Goal: Task Accomplishment & Management: Manage account settings

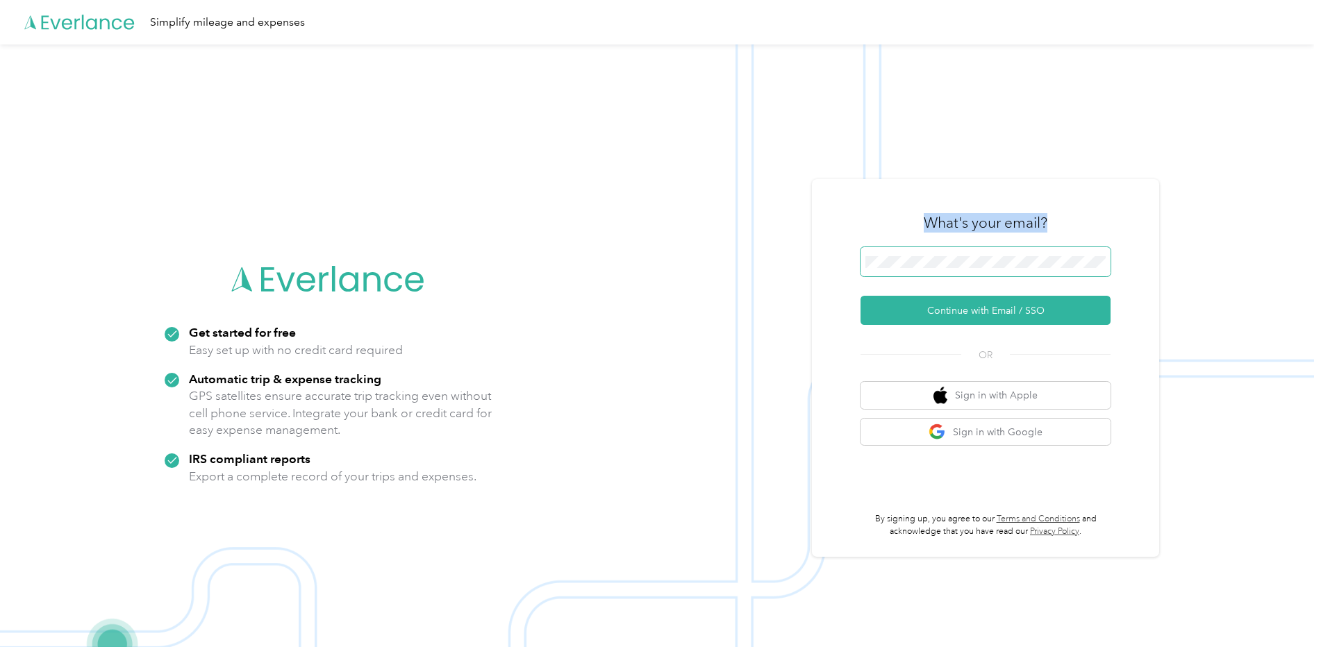
click at [895, 249] on div "What's your email? Continue with Email / SSO OR Sign in with Apple Sign in with…" at bounding box center [986, 368] width 250 height 339
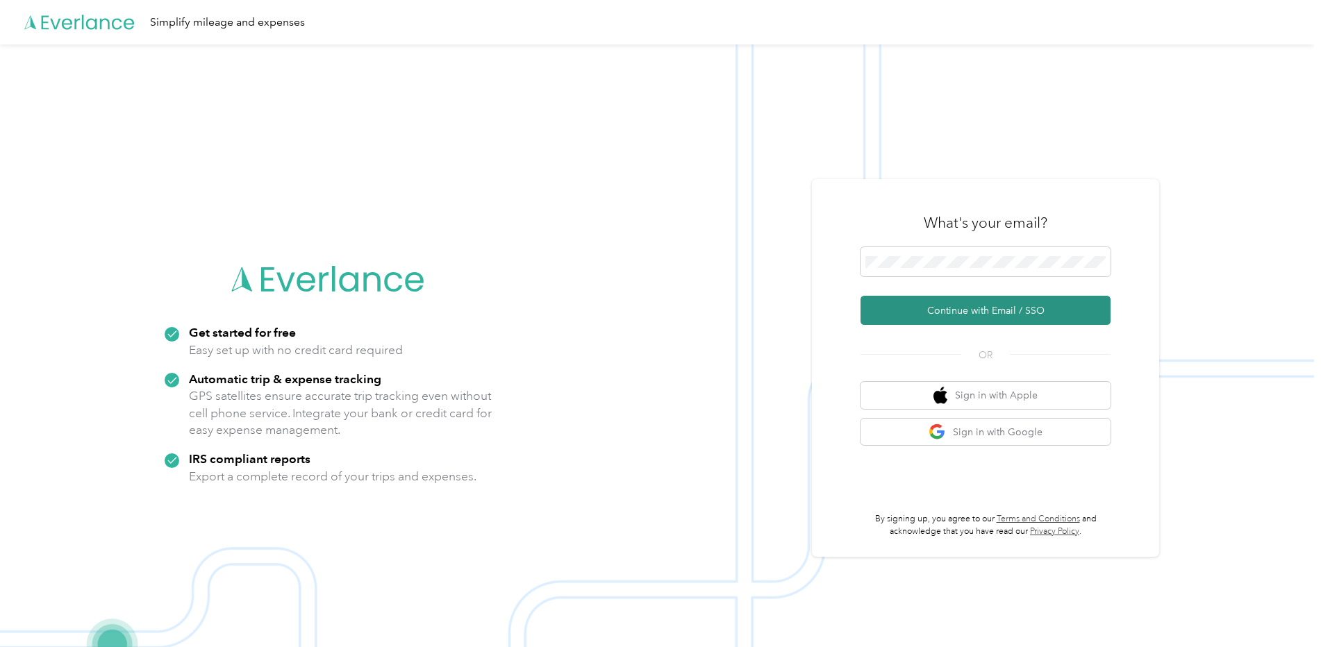
click at [909, 317] on button "Continue with Email / SSO" at bounding box center [986, 310] width 250 height 29
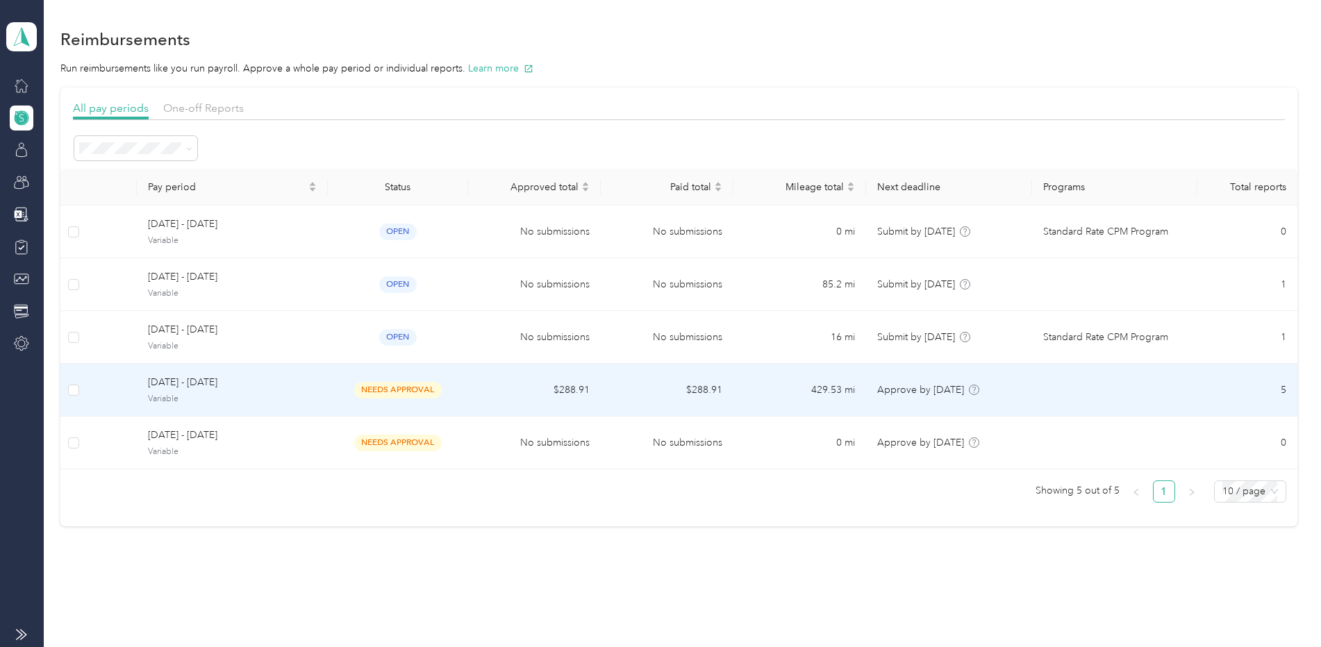
click at [791, 386] on td "429.53 mi" at bounding box center [800, 390] width 133 height 53
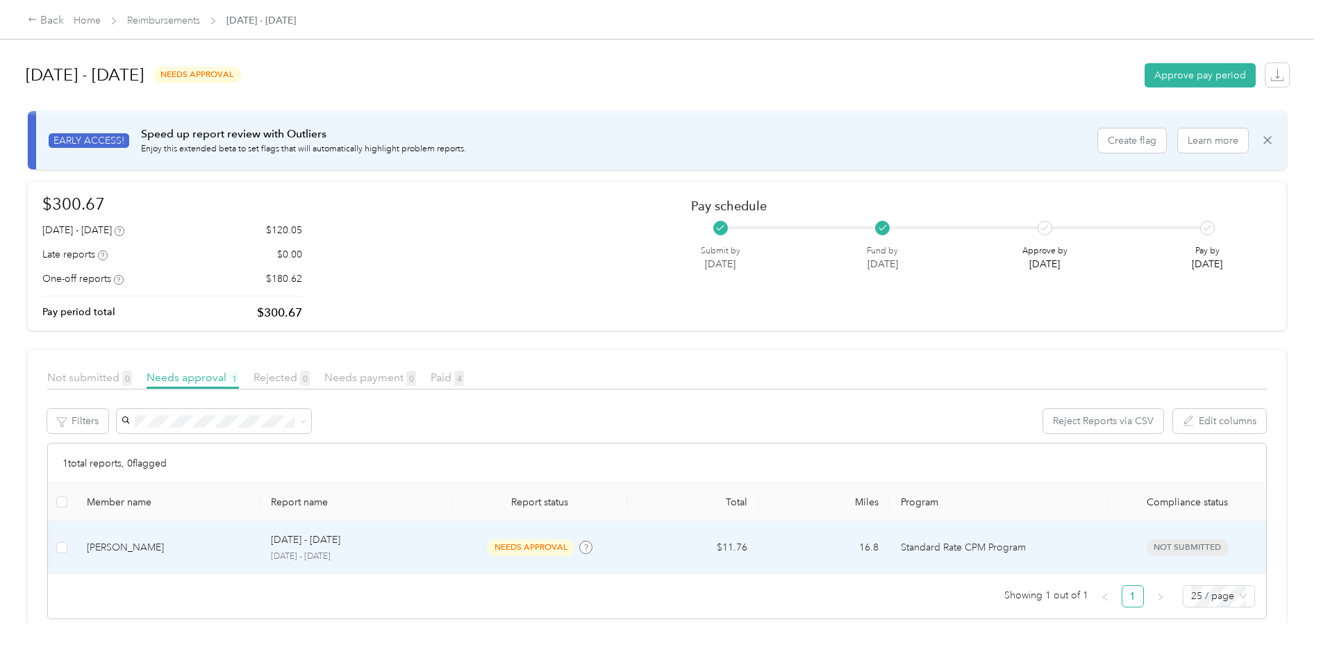
click at [271, 546] on p "[DATE] - [DATE]" at bounding box center [305, 540] width 69 height 15
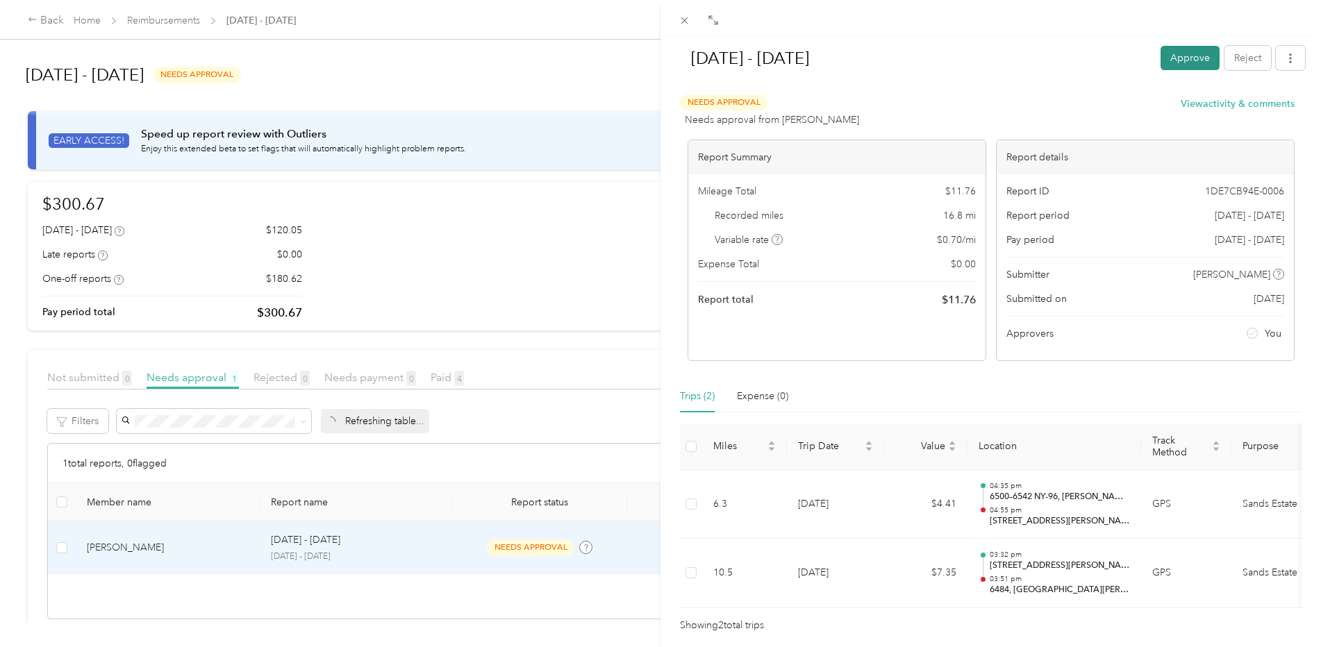
click at [1185, 57] on button "Approve" at bounding box center [1190, 58] width 59 height 24
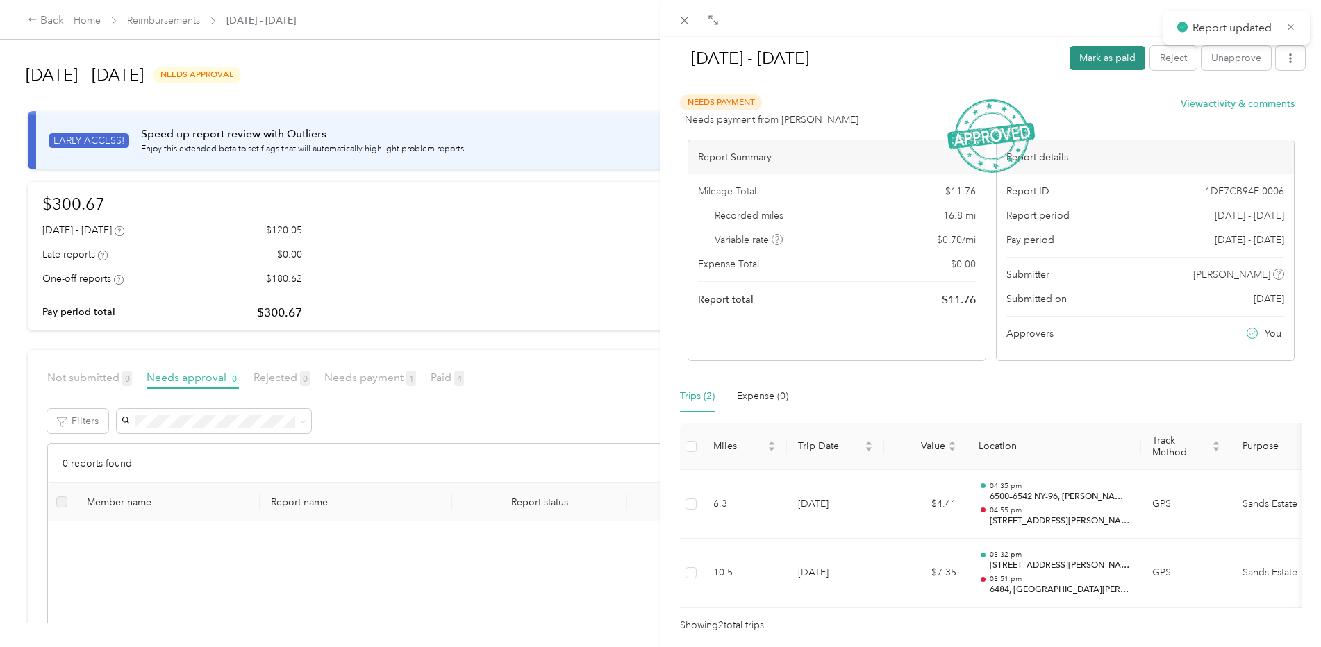
click at [1096, 56] on button "Mark as paid" at bounding box center [1108, 58] width 76 height 24
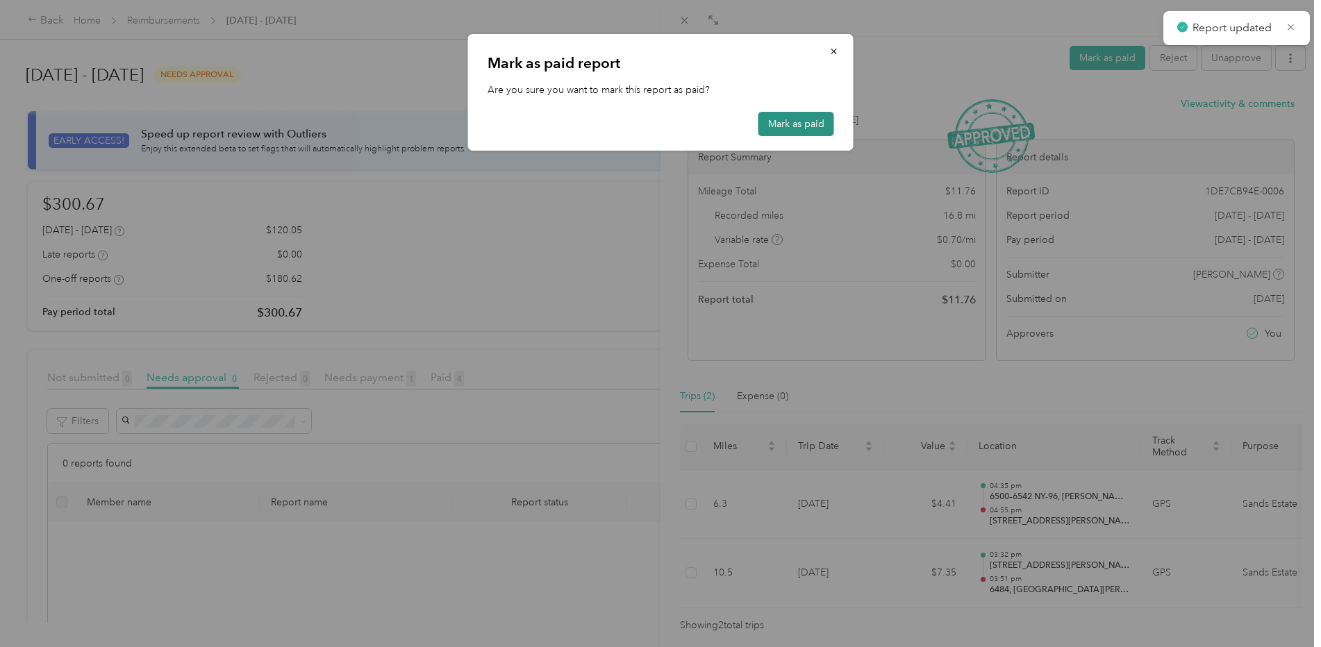
click at [798, 131] on button "Mark as paid" at bounding box center [797, 124] width 76 height 24
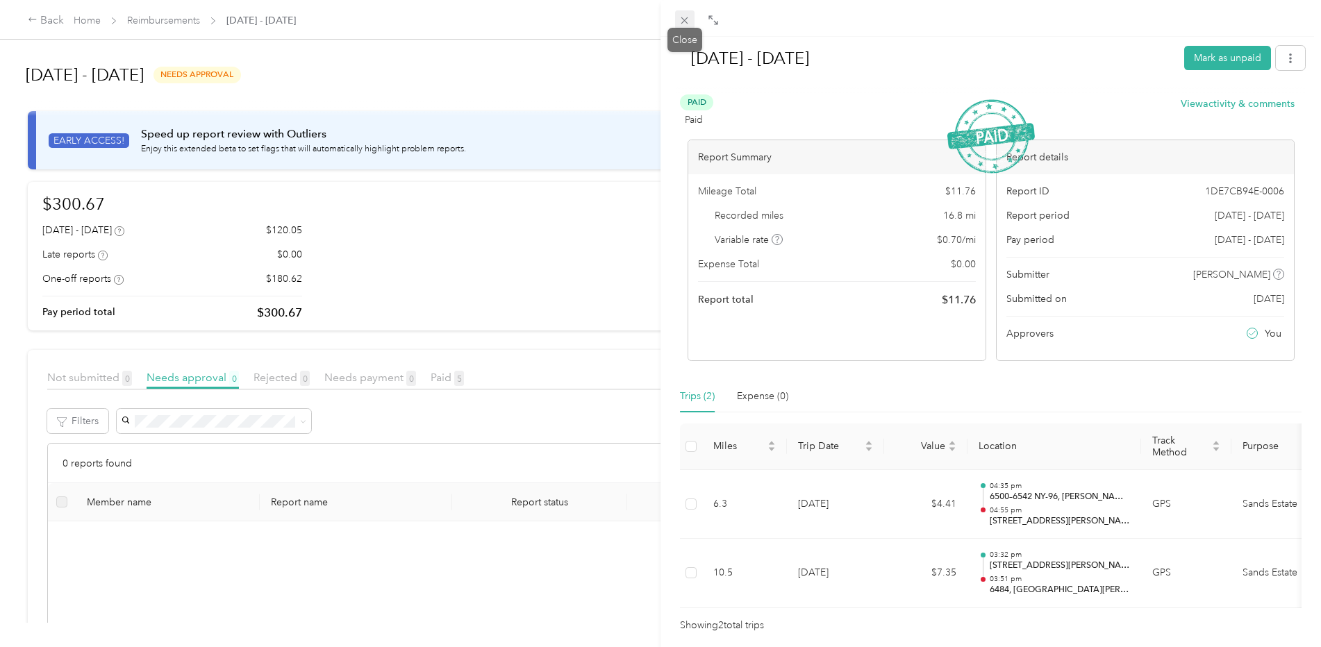
click at [686, 19] on icon at bounding box center [685, 21] width 12 height 12
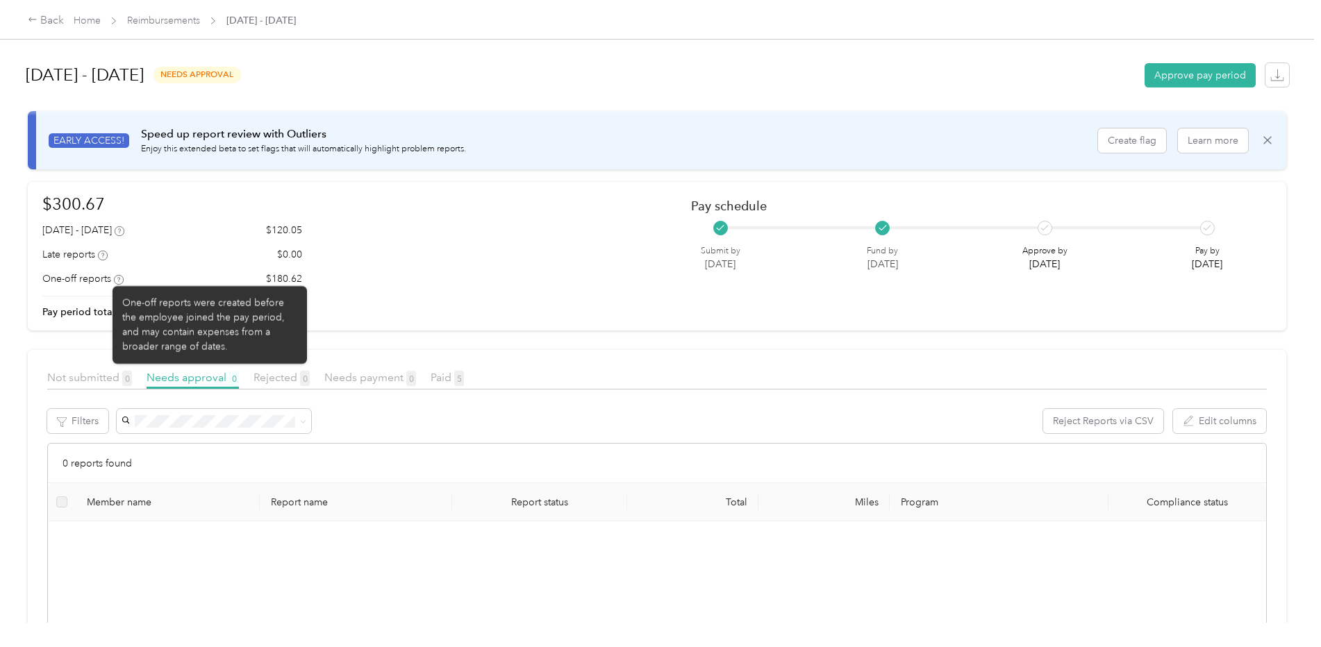
click at [119, 280] on icon at bounding box center [119, 280] width 10 height 10
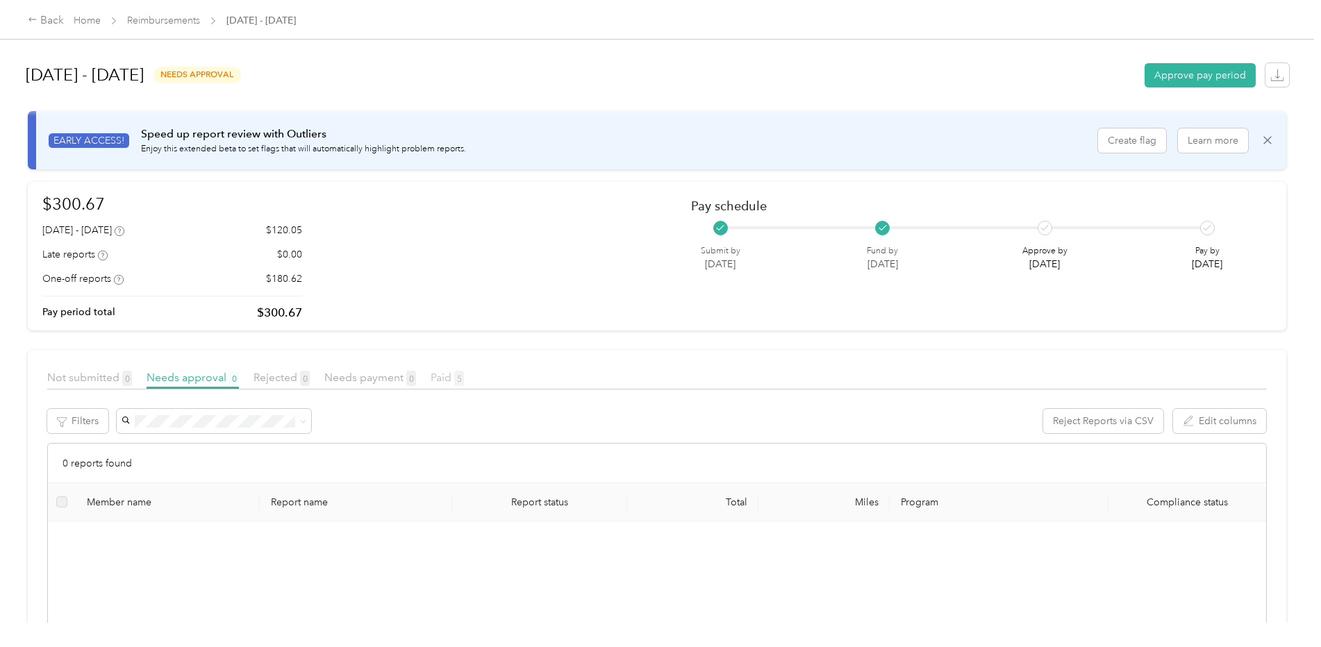
click at [434, 378] on span "Paid 5" at bounding box center [447, 377] width 33 height 13
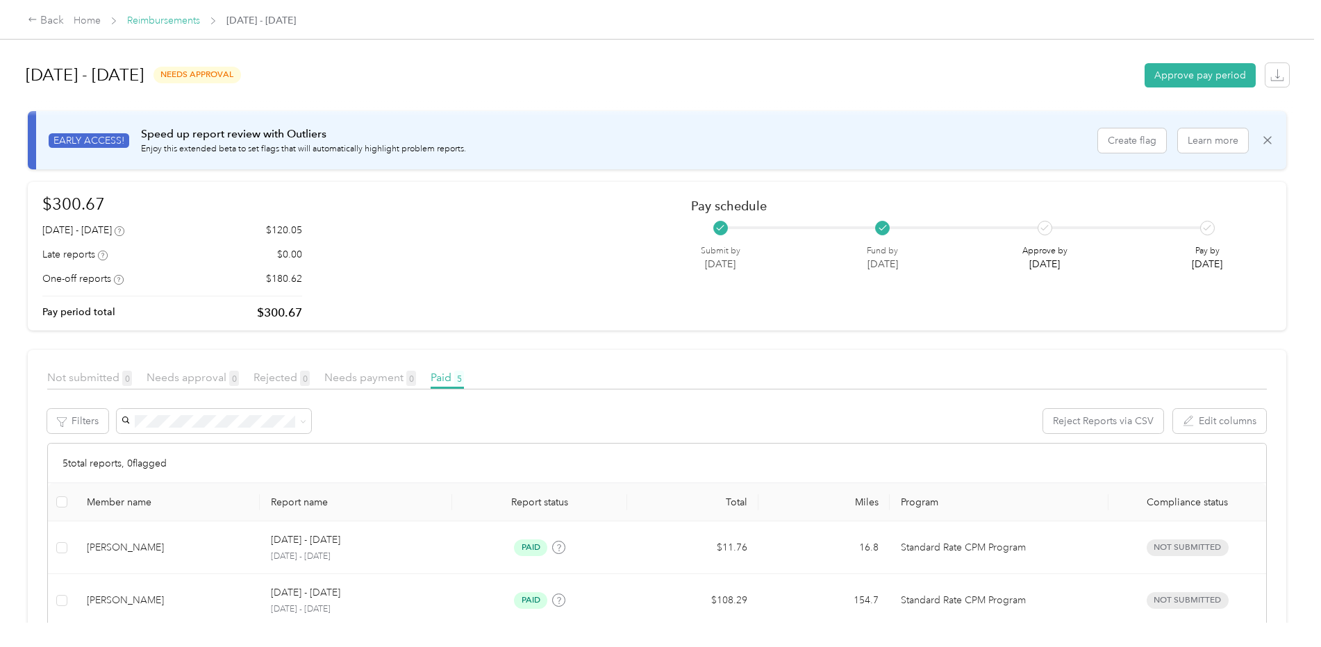
click at [179, 21] on link "Reimbursements" at bounding box center [163, 21] width 73 height 12
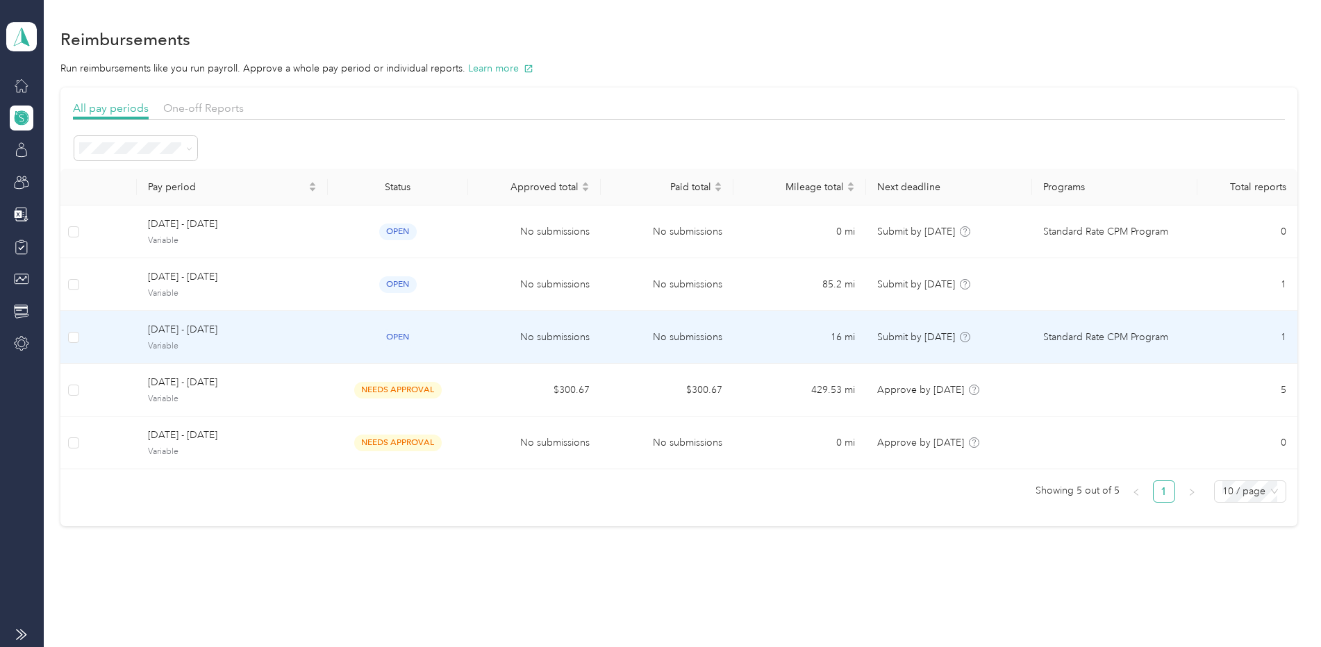
click at [584, 337] on td "No submissions" at bounding box center [534, 337] width 133 height 53
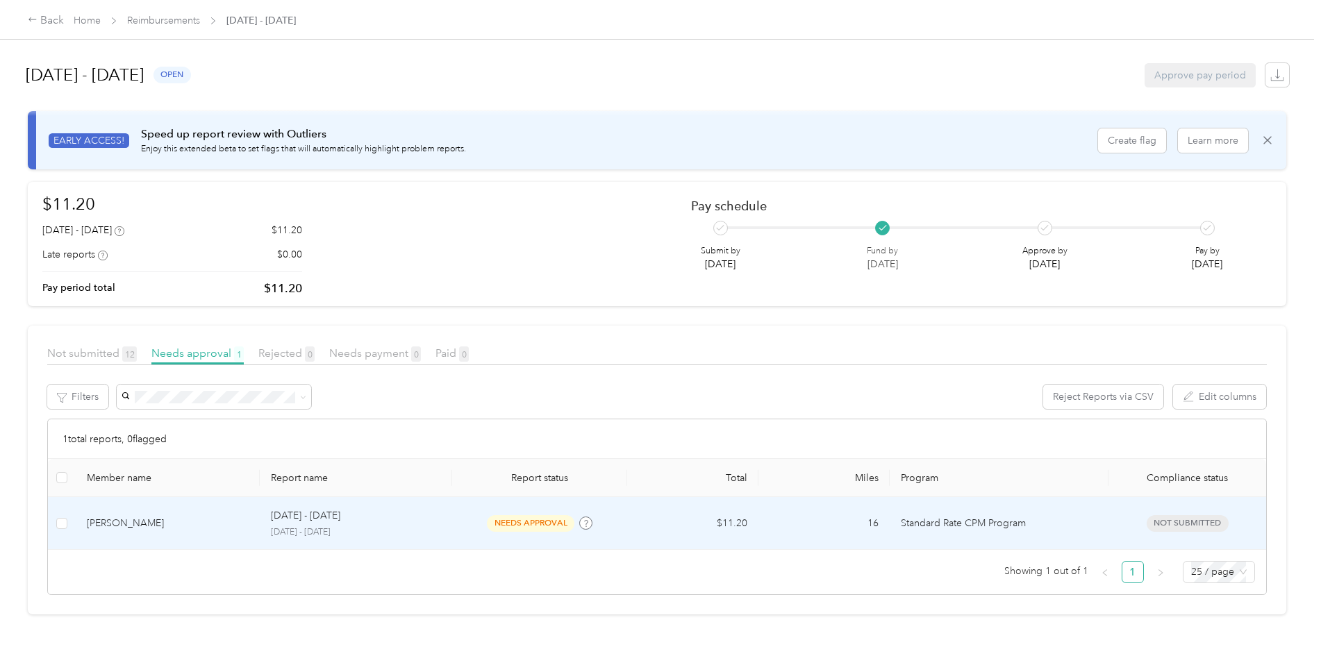
click at [315, 518] on p "[DATE] - [DATE]" at bounding box center [305, 516] width 69 height 15
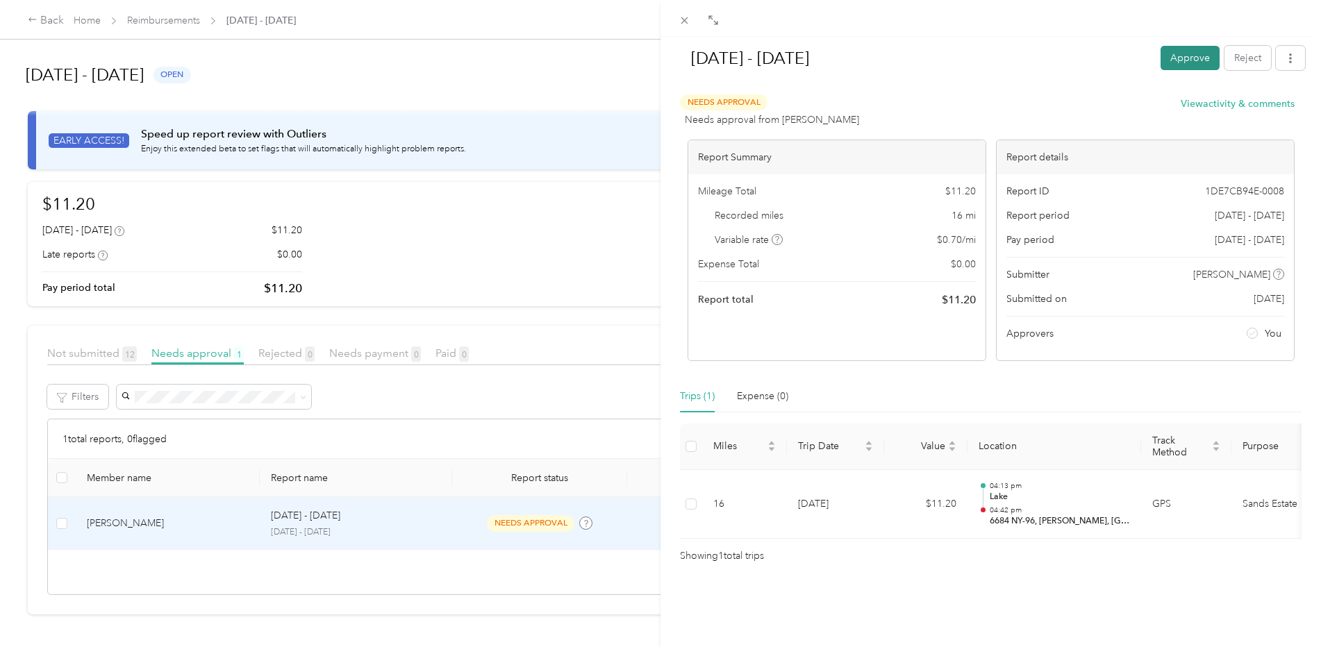
click at [1183, 56] on button "Approve" at bounding box center [1190, 58] width 59 height 24
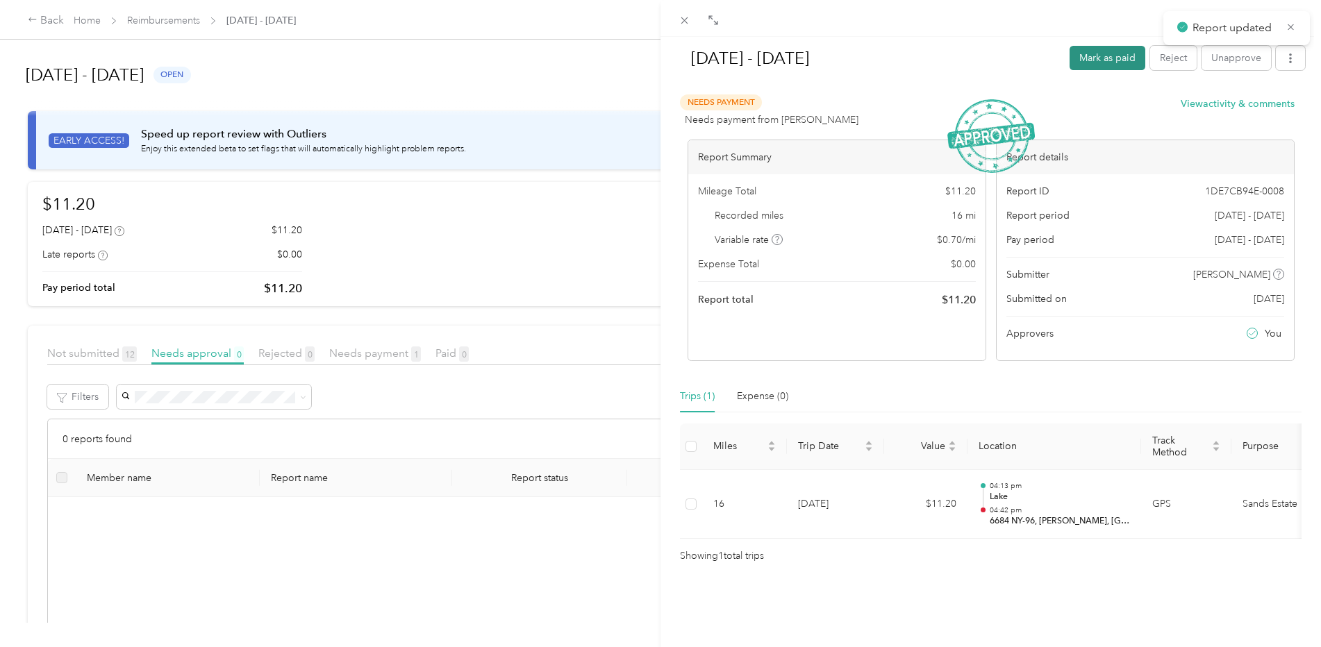
click at [1116, 60] on button "Mark as paid" at bounding box center [1108, 58] width 76 height 24
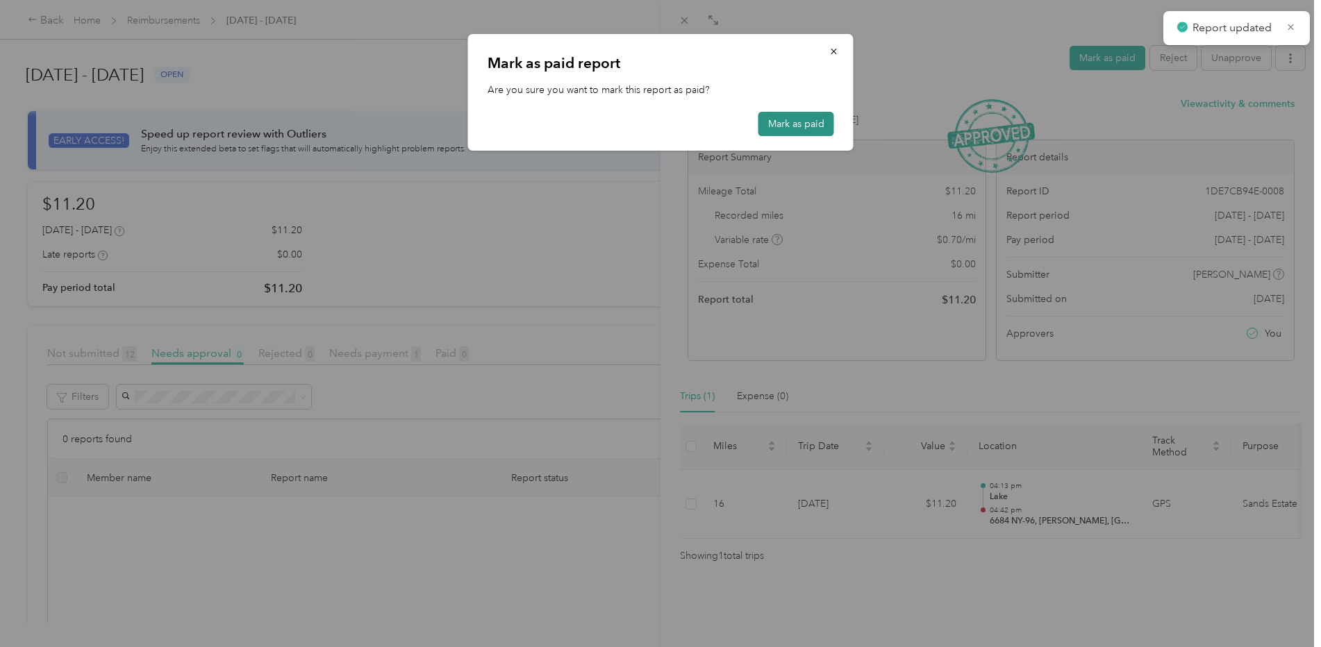
click at [805, 124] on button "Mark as paid" at bounding box center [797, 124] width 76 height 24
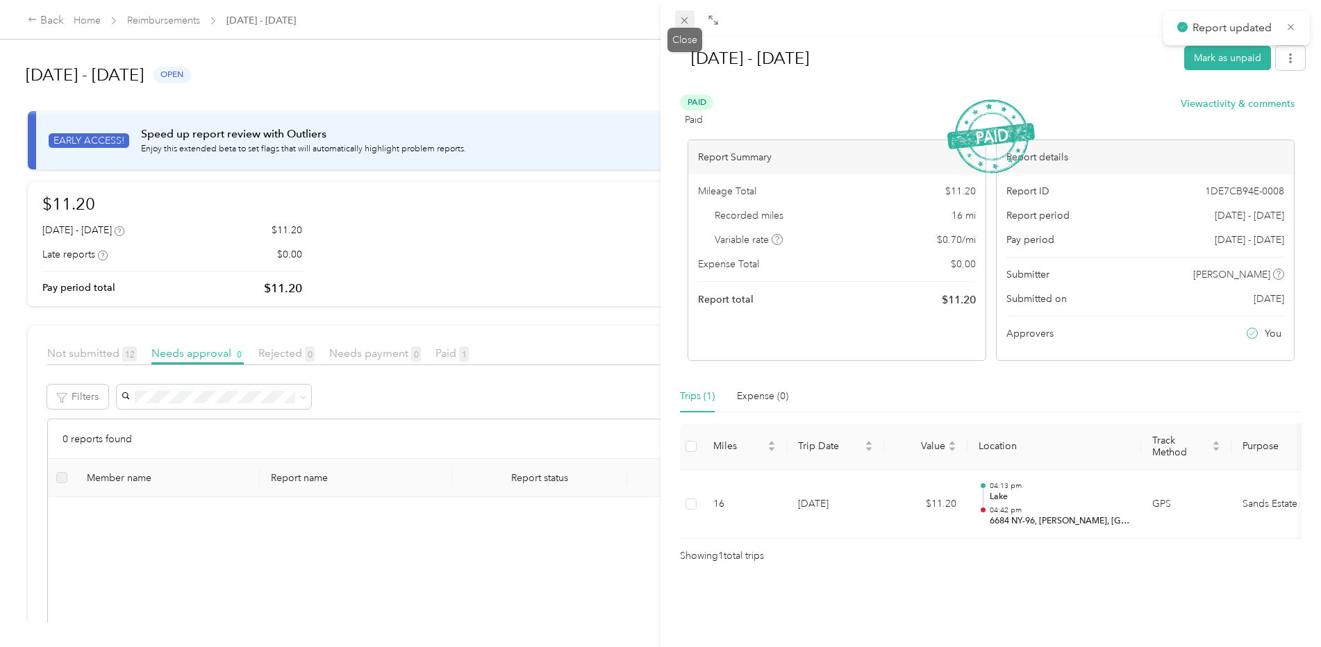
click at [684, 19] on icon at bounding box center [685, 21] width 12 height 12
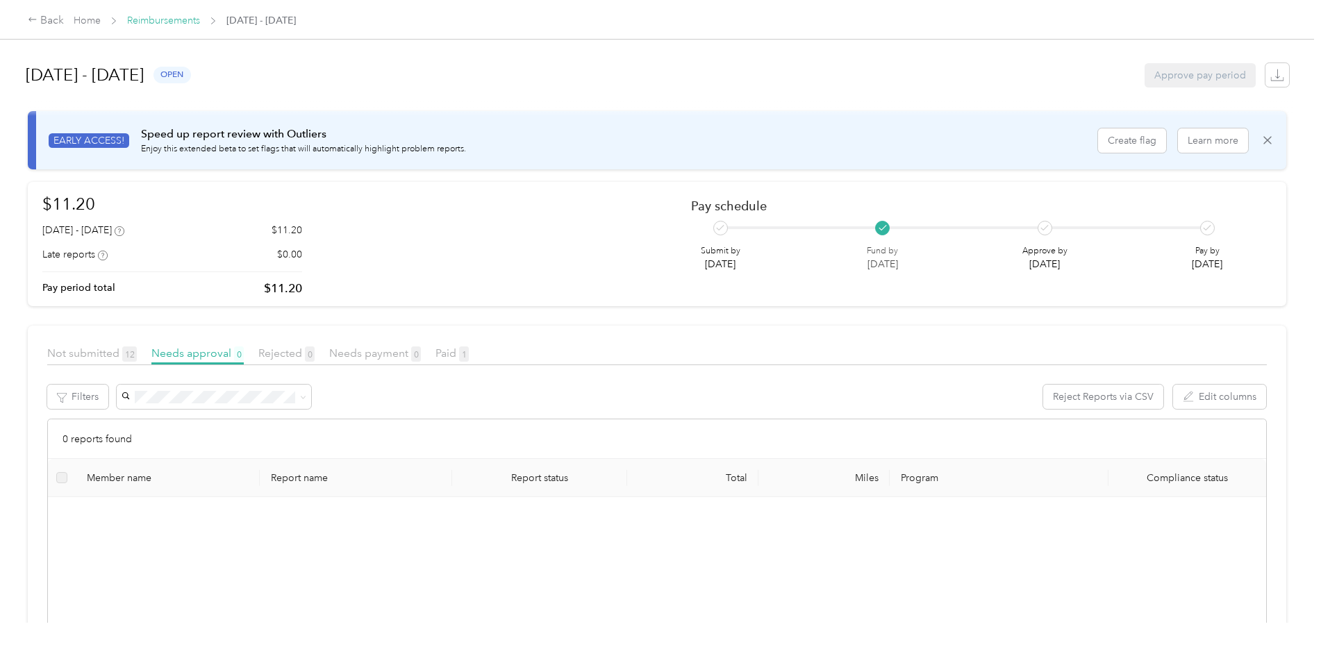
click at [165, 17] on link "Reimbursements" at bounding box center [163, 21] width 73 height 12
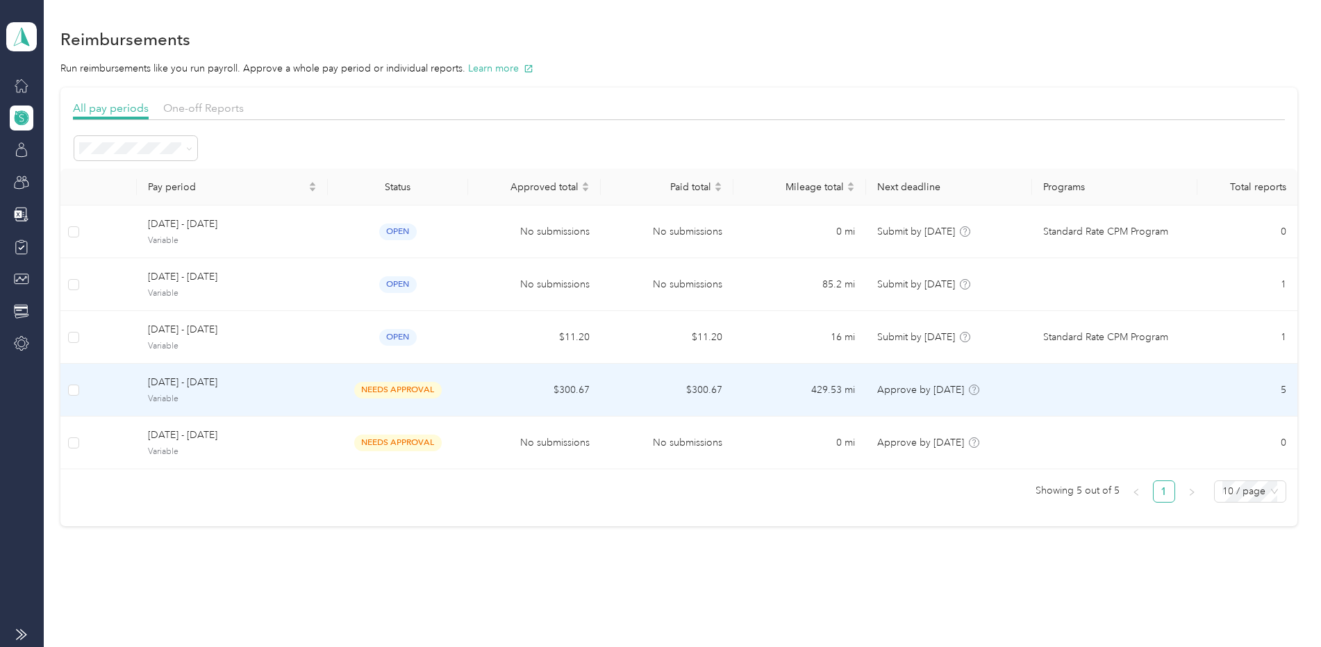
click at [431, 388] on span "needs approval" at bounding box center [398, 390] width 88 height 16
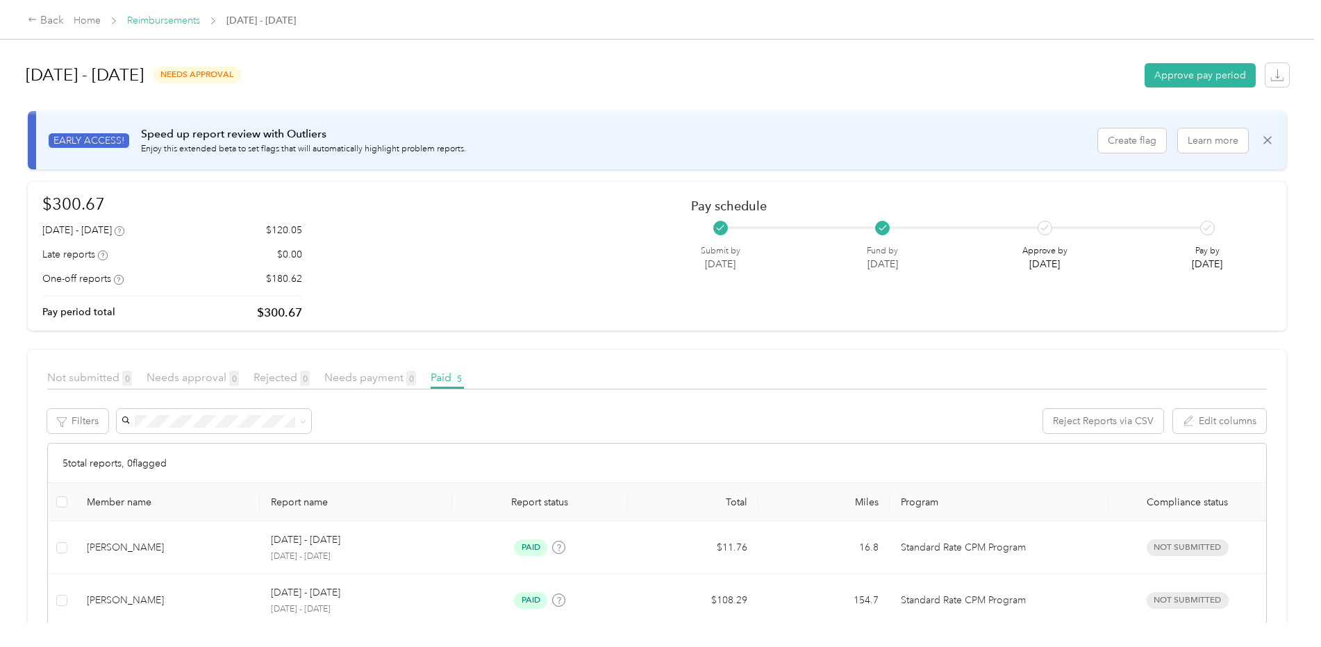
click at [174, 11] on div "Back Home Reimbursements [DATE] - [DATE]" at bounding box center [660, 19] width 1321 height 39
click at [174, 16] on link "Reimbursements" at bounding box center [163, 21] width 73 height 12
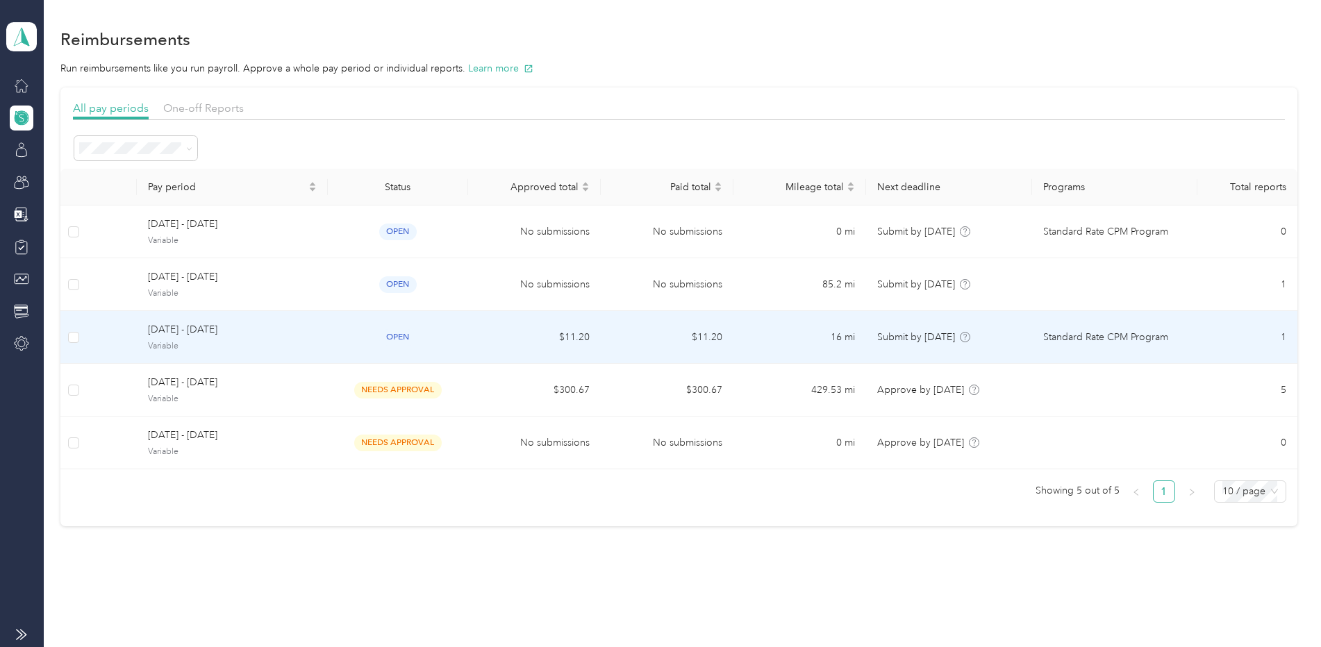
click at [360, 331] on div "open" at bounding box center [398, 337] width 119 height 16
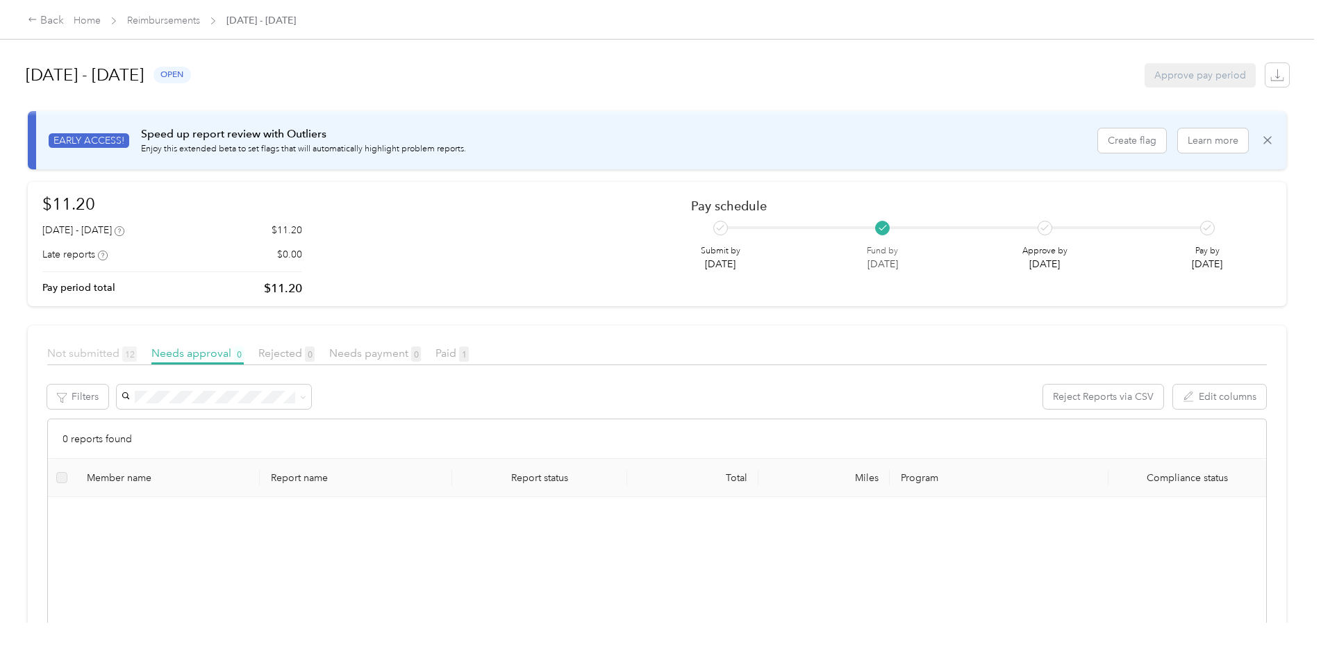
click at [78, 352] on span "Not submitted 12" at bounding box center [92, 353] width 90 height 13
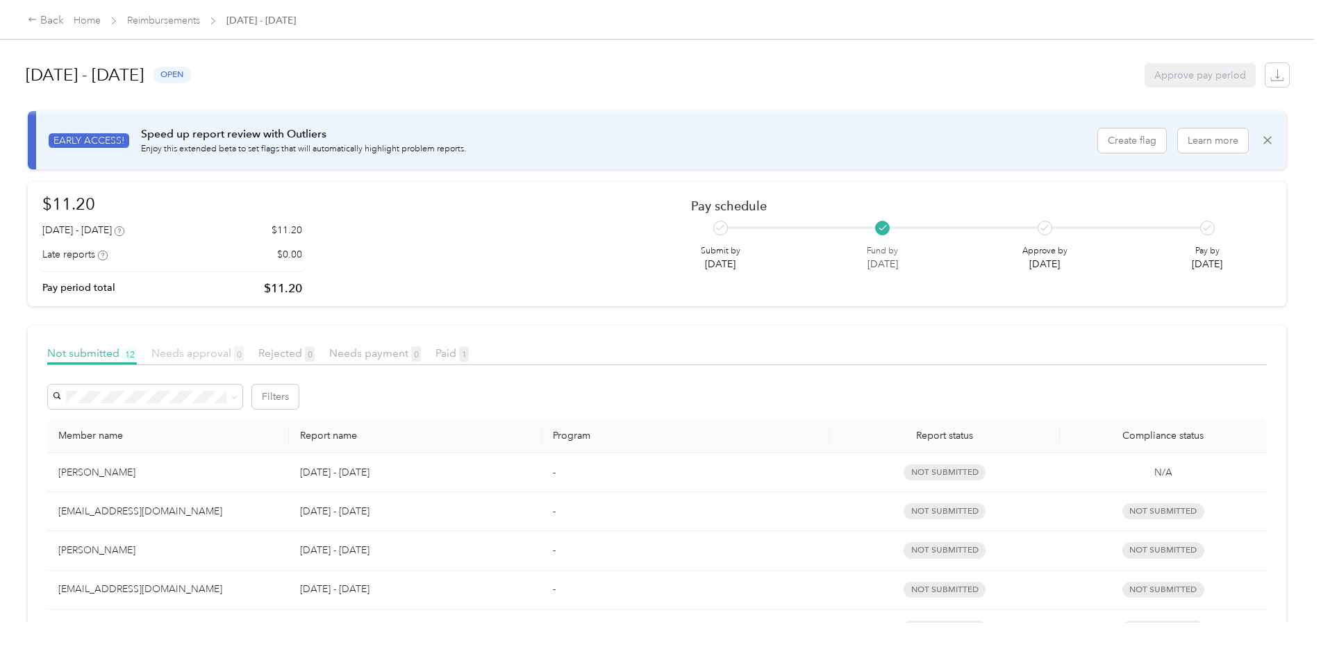
click at [185, 351] on span "Needs approval 0" at bounding box center [197, 353] width 92 height 13
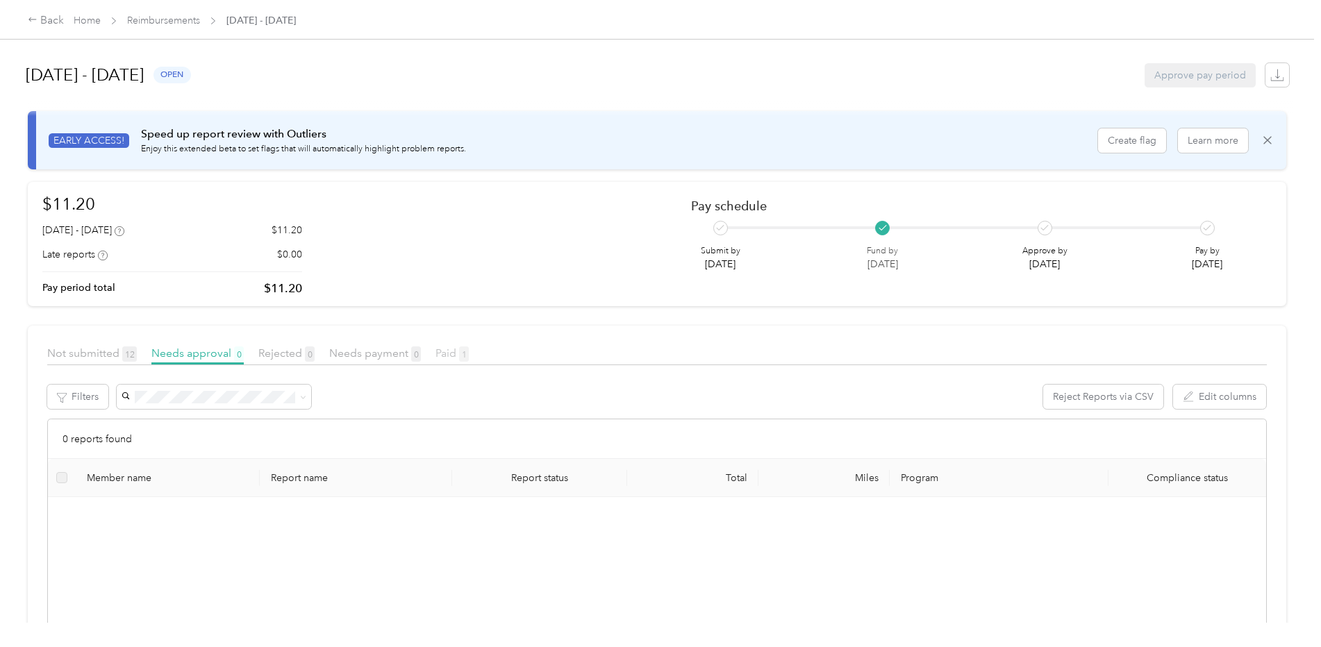
click at [443, 350] on span "Paid 1" at bounding box center [452, 353] width 33 height 13
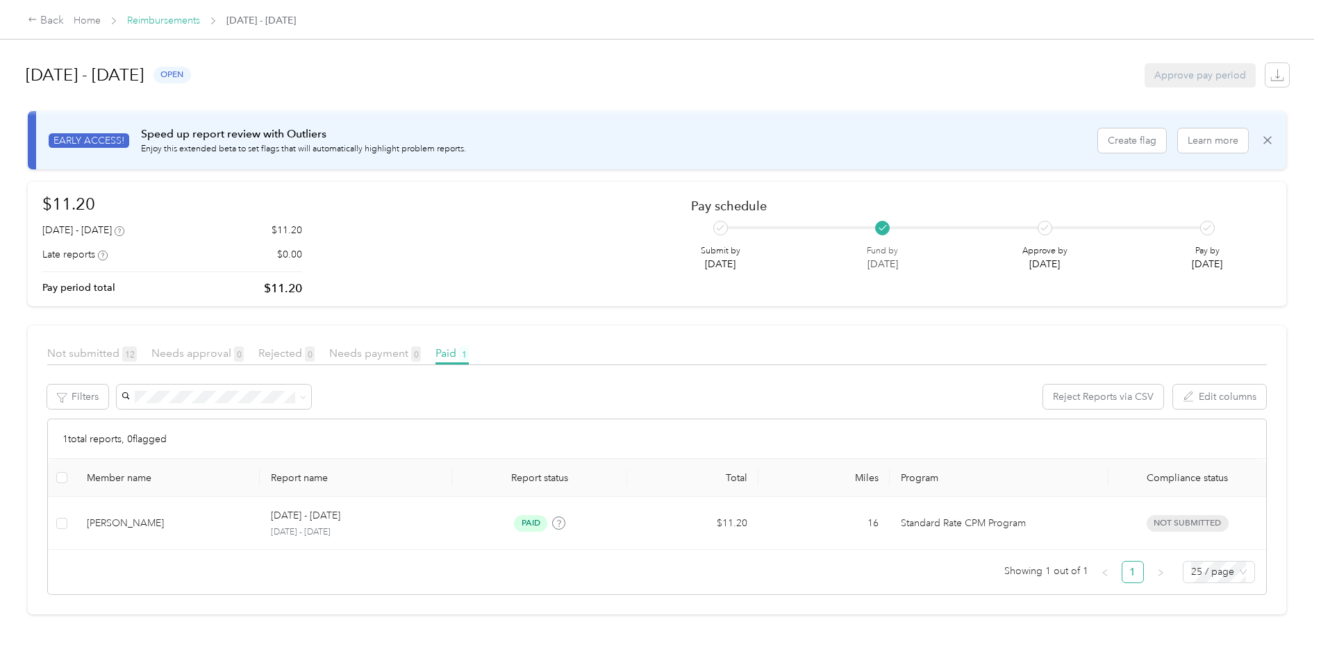
click at [165, 22] on link "Reimbursements" at bounding box center [163, 21] width 73 height 12
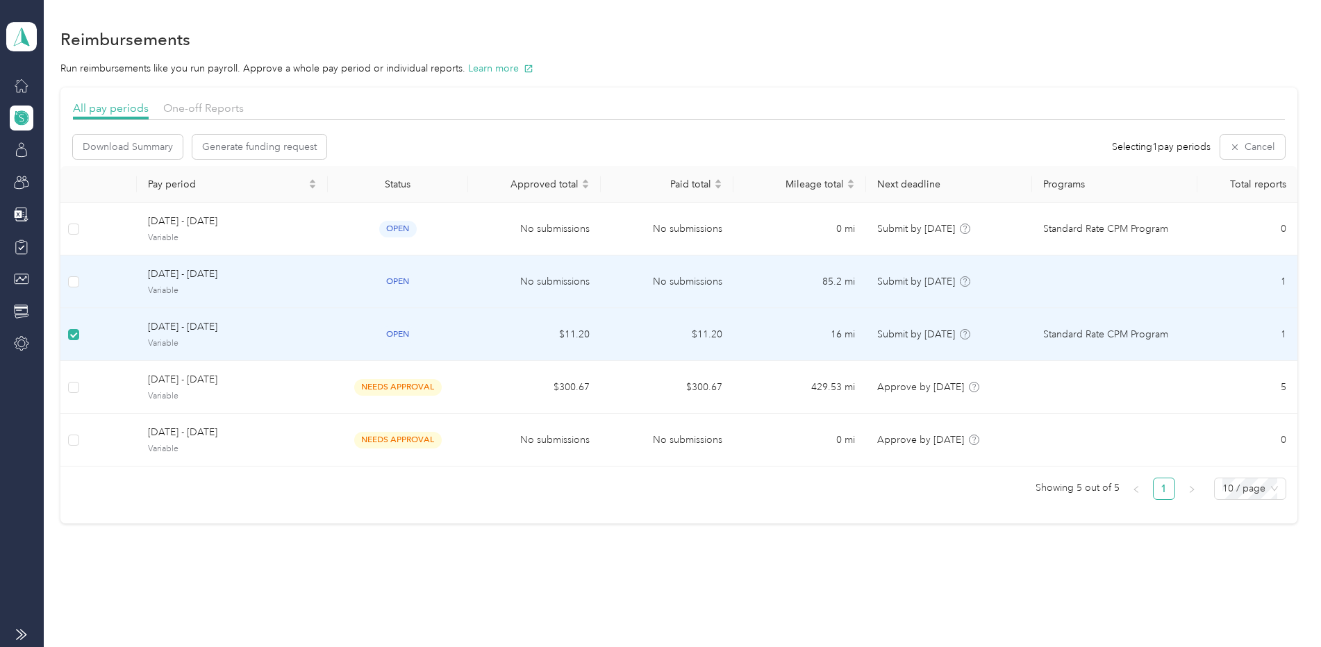
click at [427, 281] on div "open" at bounding box center [398, 282] width 119 height 16
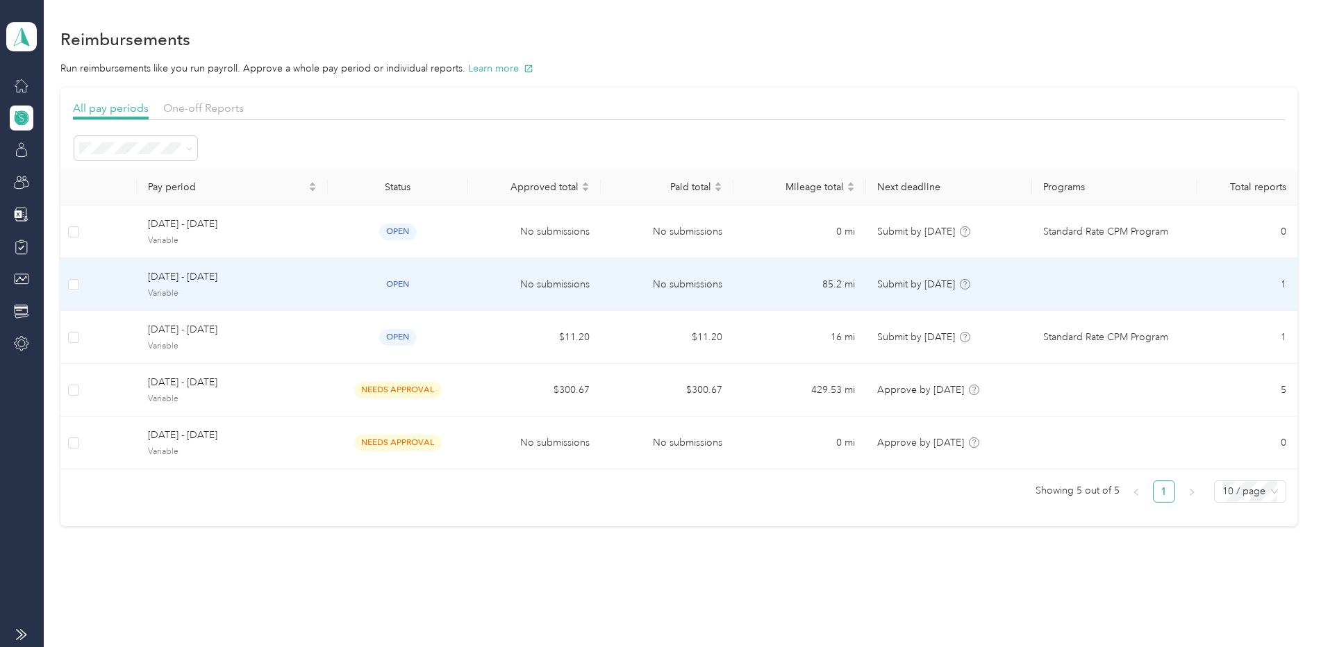
click at [501, 272] on td "No submissions" at bounding box center [534, 284] width 133 height 53
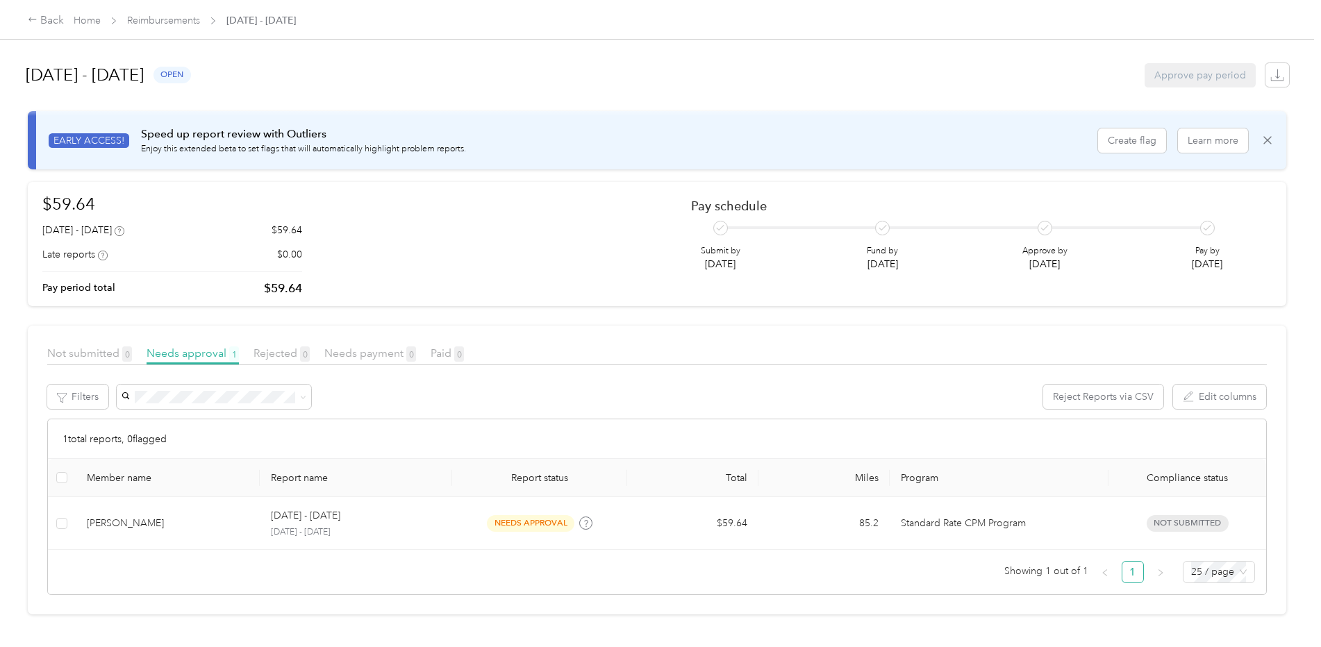
scroll to position [2, 0]
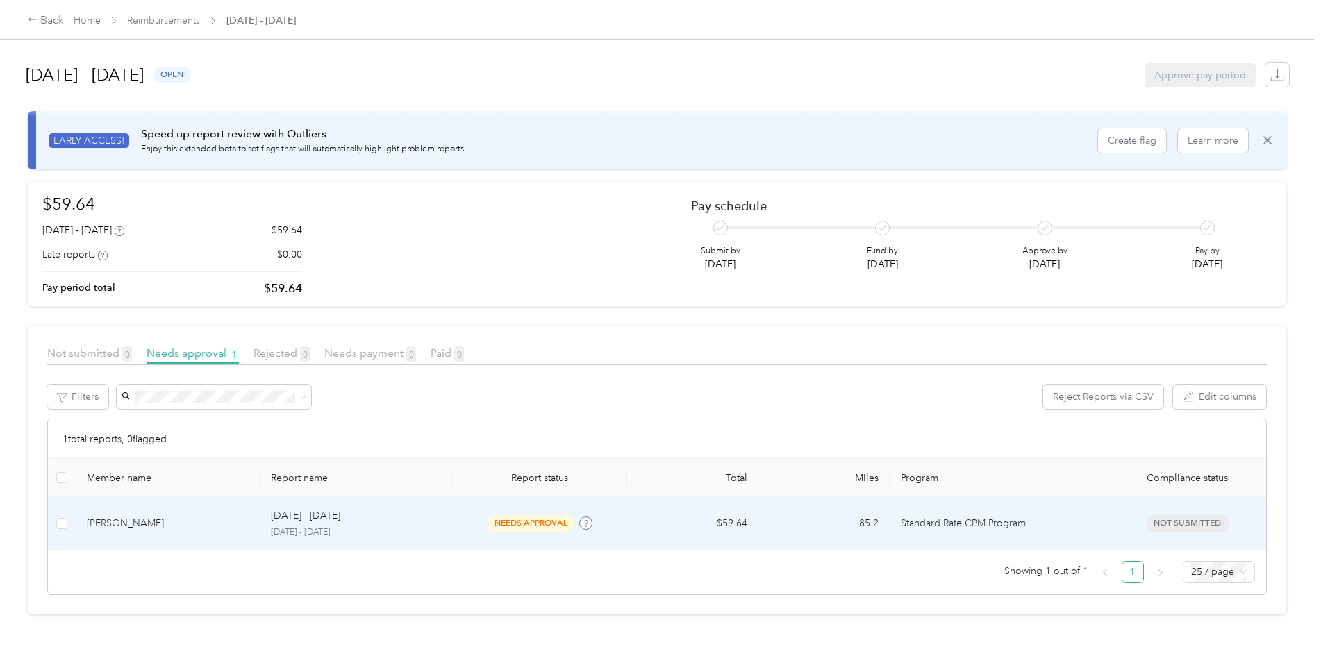
click at [129, 518] on div "[PERSON_NAME]" at bounding box center [168, 523] width 162 height 15
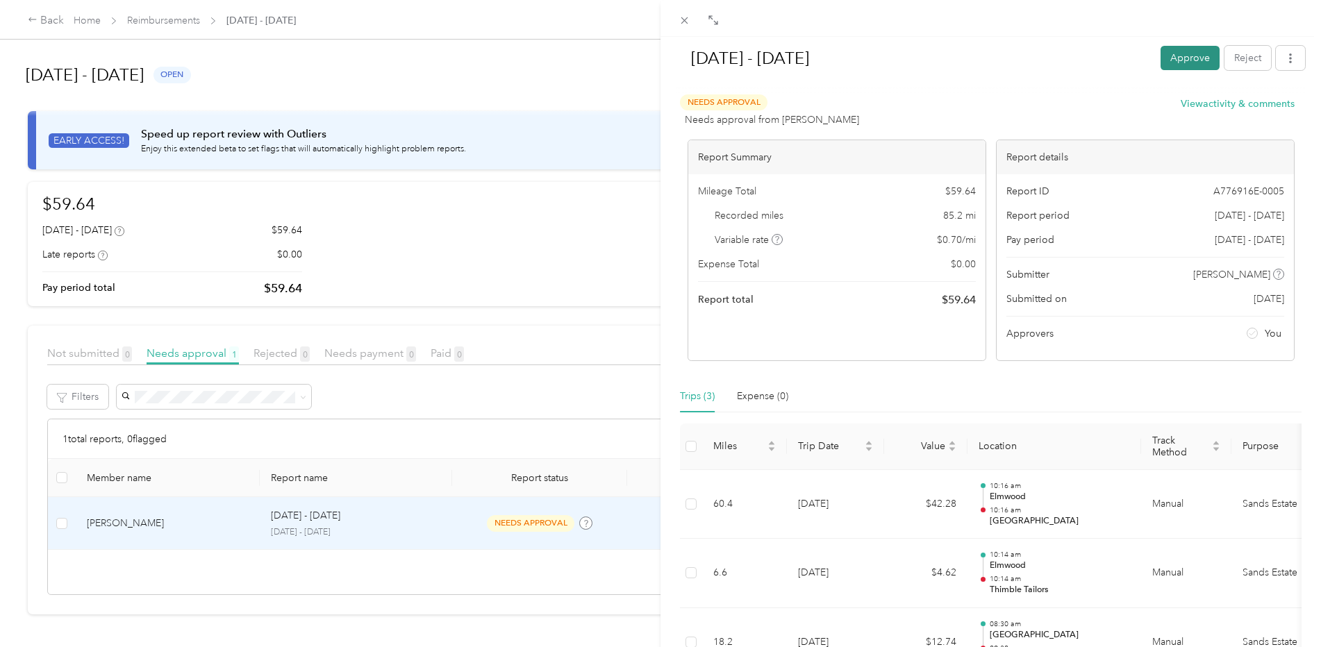
drag, startPoint x: 1212, startPoint y: 58, endPoint x: 1194, endPoint y: 63, distance: 18.5
click at [1196, 62] on div "Approve Reject" at bounding box center [1233, 58] width 145 height 24
drag, startPoint x: 1194, startPoint y: 63, endPoint x: 1176, endPoint y: 117, distance: 57.1
click at [1176, 117] on div "Needs Approval Needs approval from [PERSON_NAME] View activity & comments" at bounding box center [987, 110] width 615 height 33
drag, startPoint x: 1176, startPoint y: 117, endPoint x: 1178, endPoint y: 59, distance: 57.7
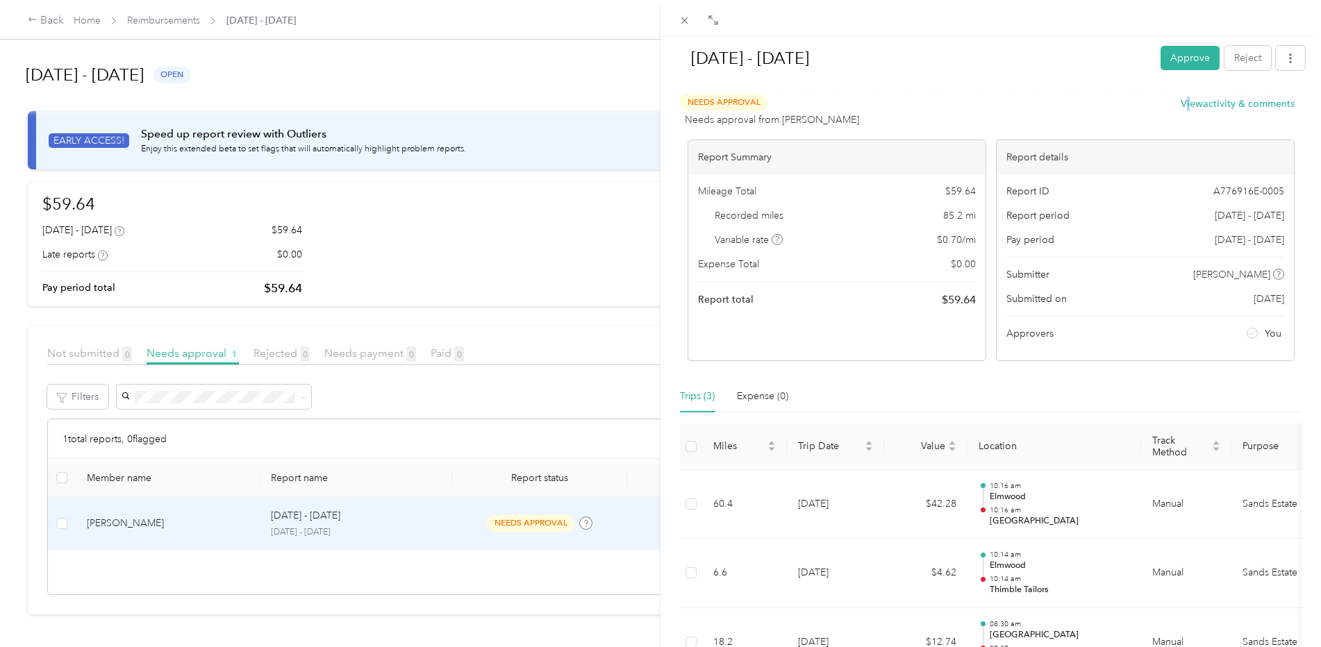
click at [1179, 58] on button "Approve" at bounding box center [1190, 58] width 59 height 24
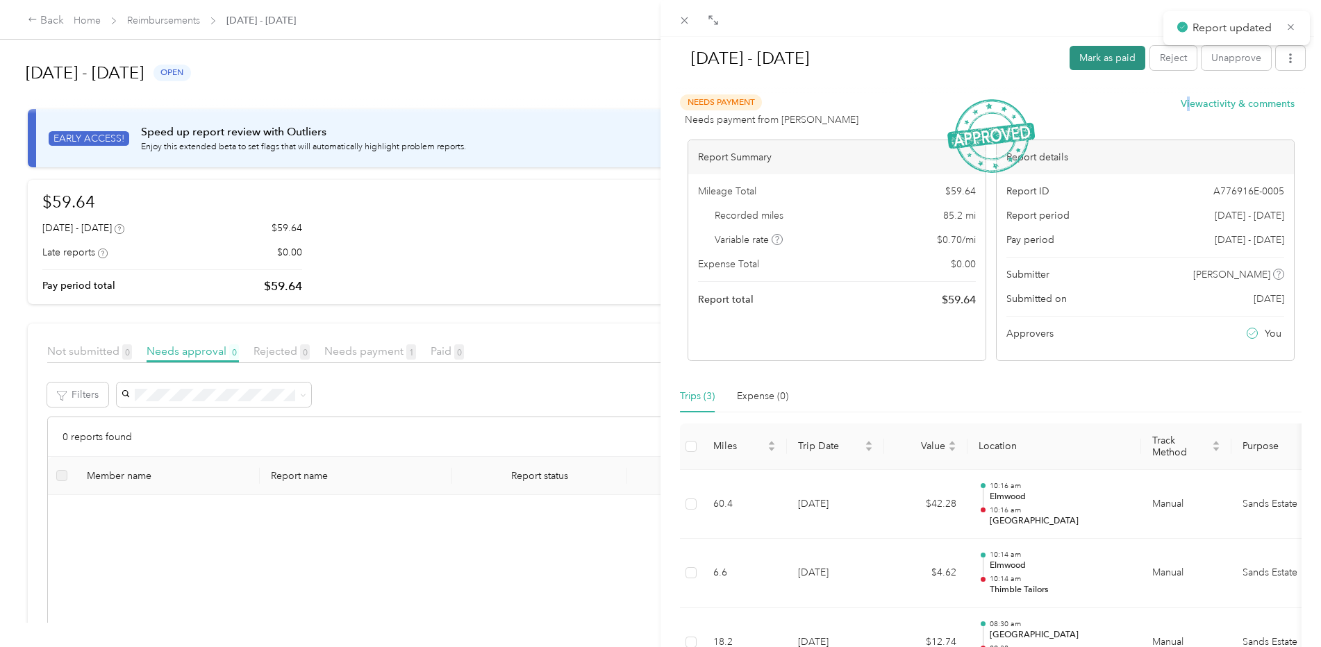
click at [1084, 56] on button "Mark as paid" at bounding box center [1108, 58] width 76 height 24
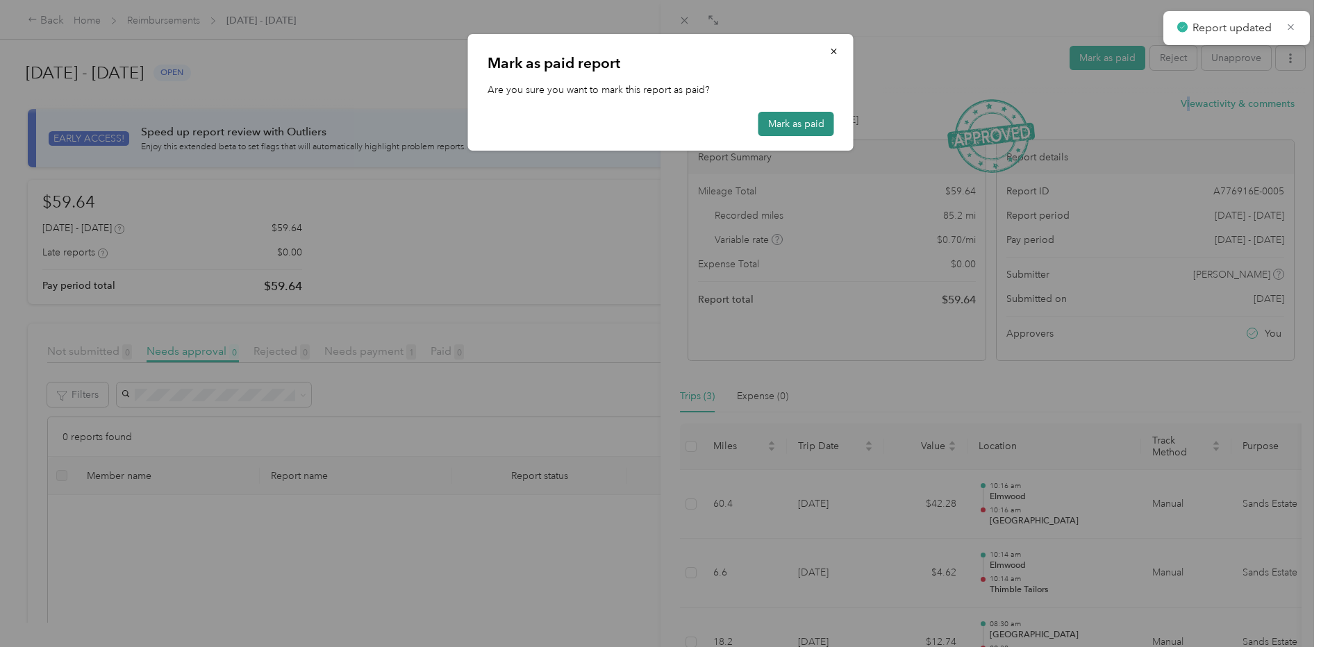
click at [809, 125] on button "Mark as paid" at bounding box center [797, 124] width 76 height 24
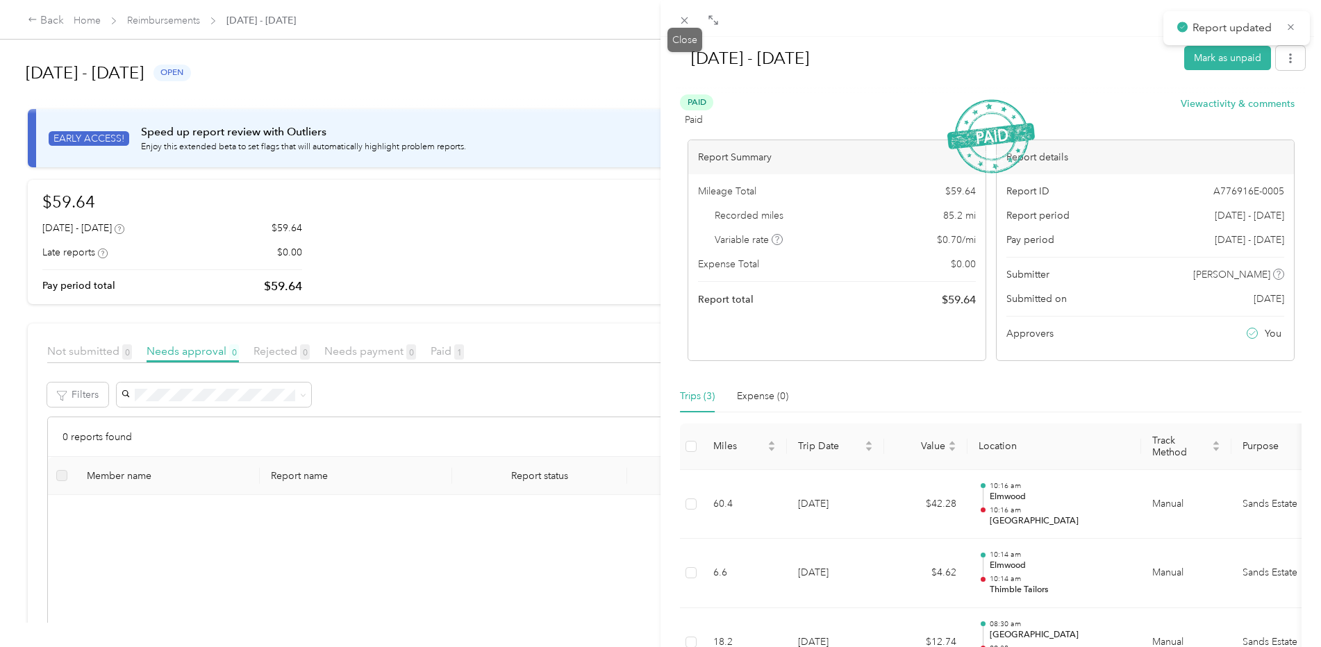
drag, startPoint x: 690, startPoint y: 17, endPoint x: 712, endPoint y: 29, distance: 25.2
click at [690, 17] on icon at bounding box center [685, 21] width 12 height 12
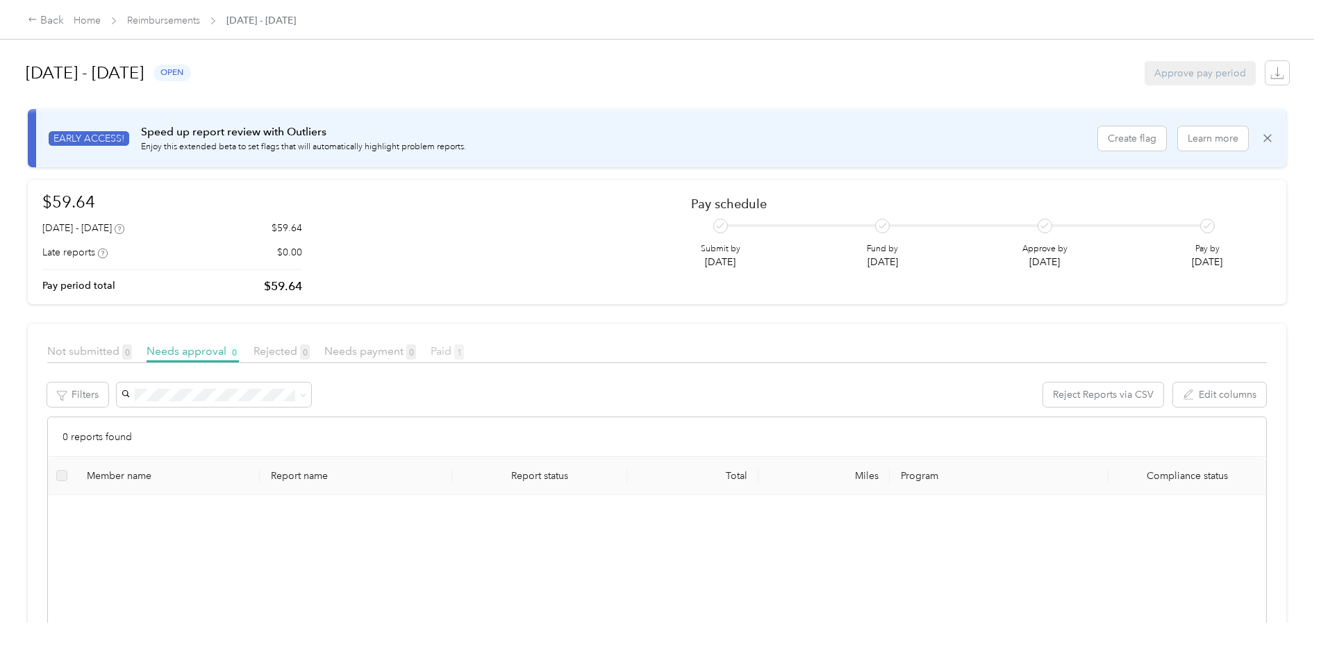
click at [433, 350] on span "Paid 1" at bounding box center [447, 351] width 33 height 13
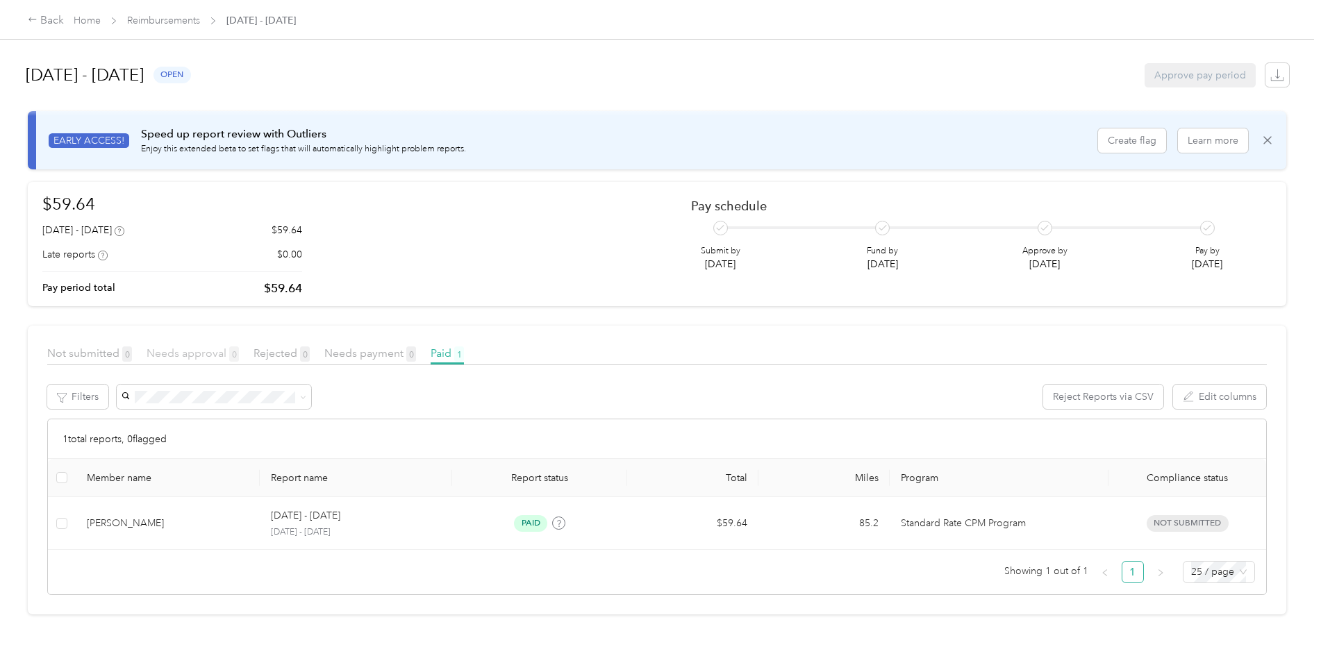
click at [204, 356] on span "Needs approval 0" at bounding box center [193, 353] width 92 height 13
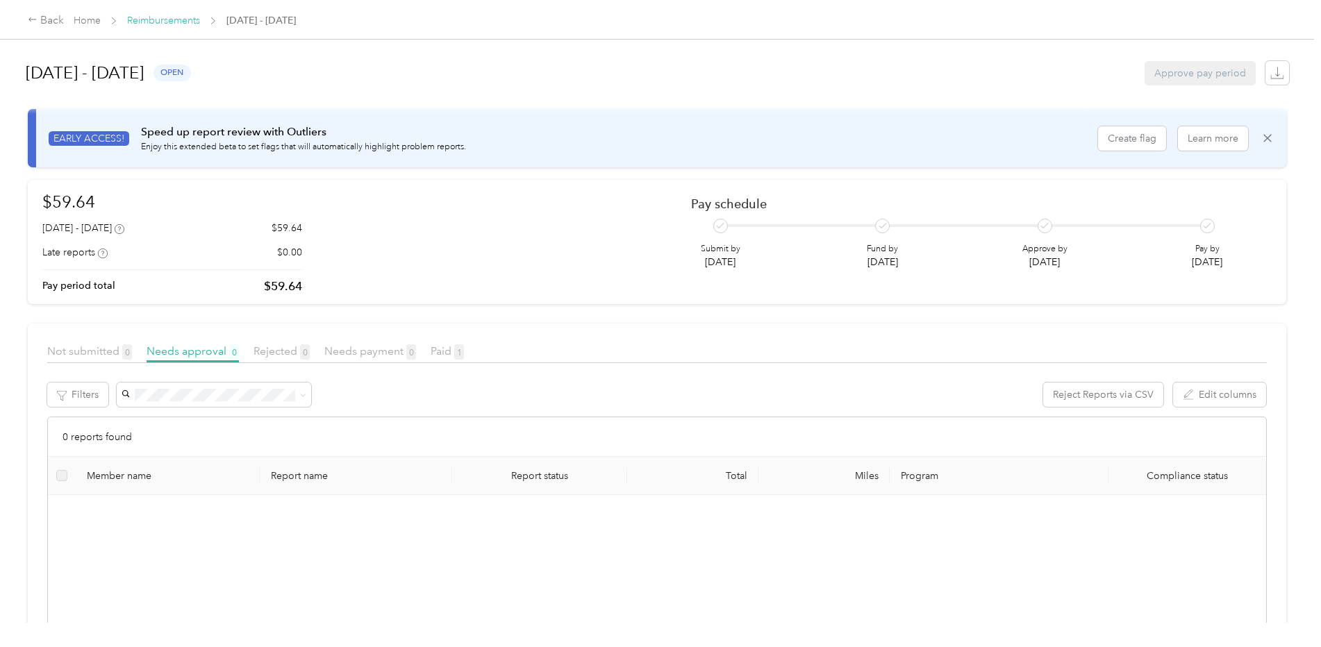
click at [166, 19] on link "Reimbursements" at bounding box center [163, 21] width 73 height 12
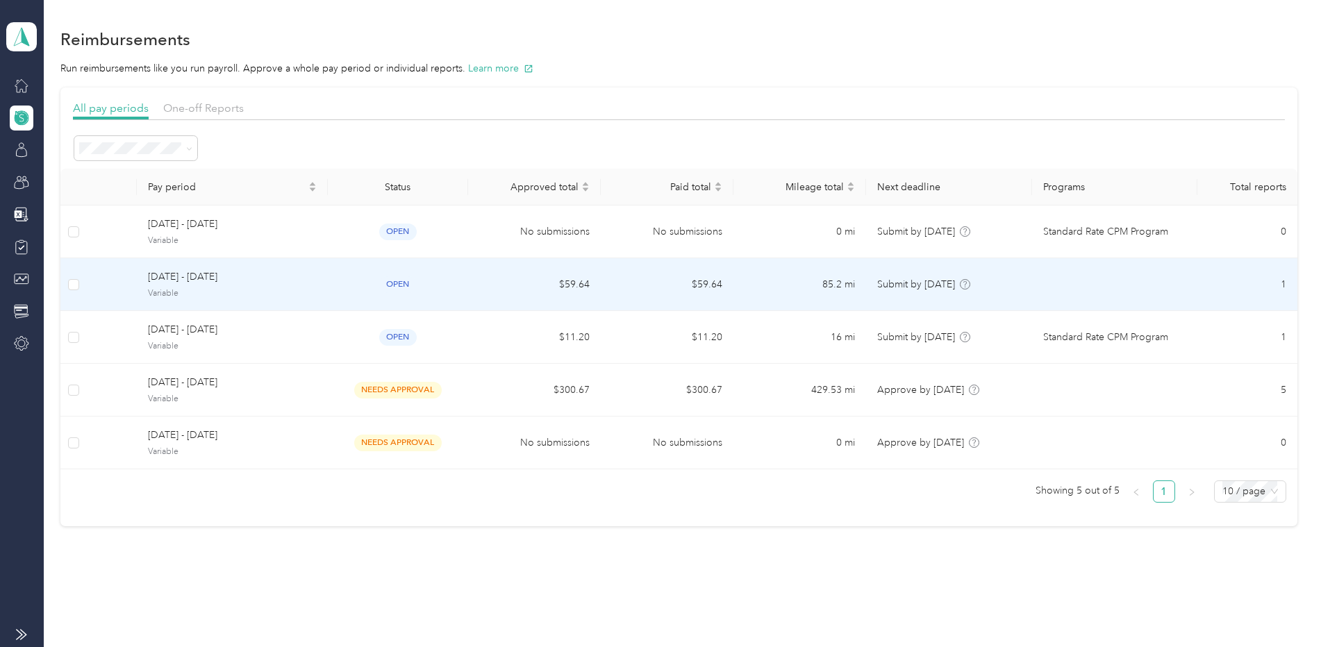
click at [579, 280] on td "$59.64" at bounding box center [534, 284] width 133 height 53
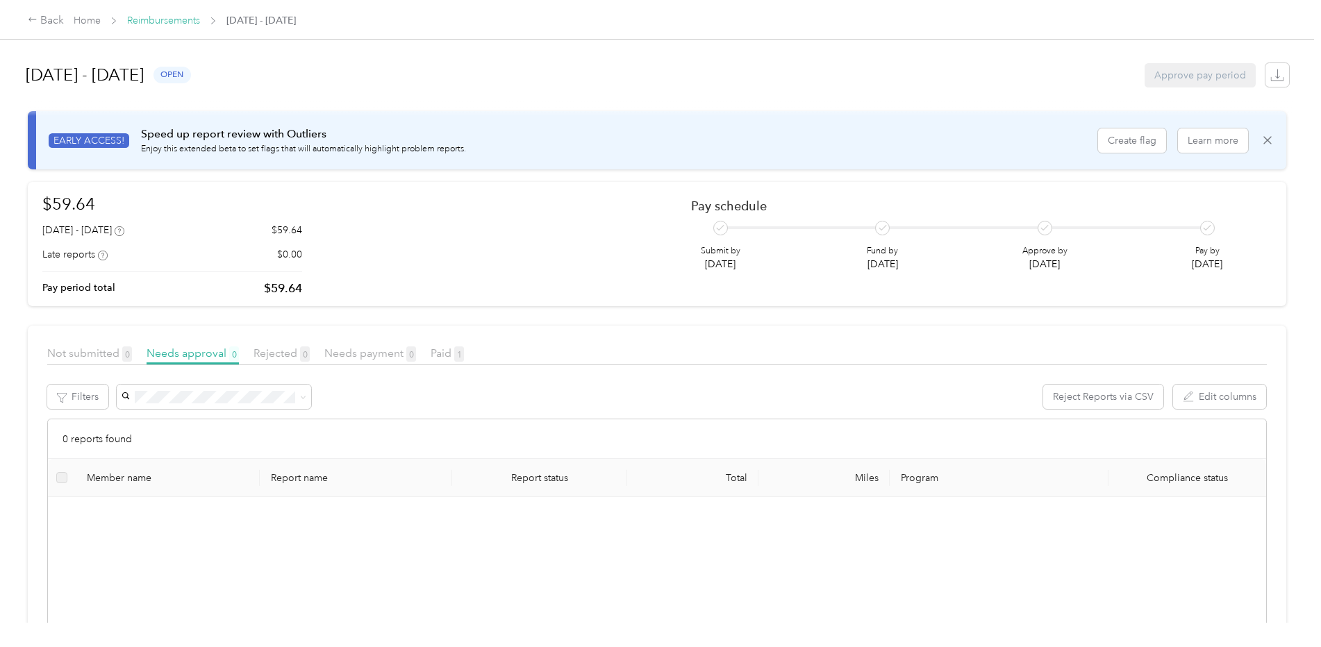
click at [181, 17] on link "Reimbursements" at bounding box center [163, 21] width 73 height 12
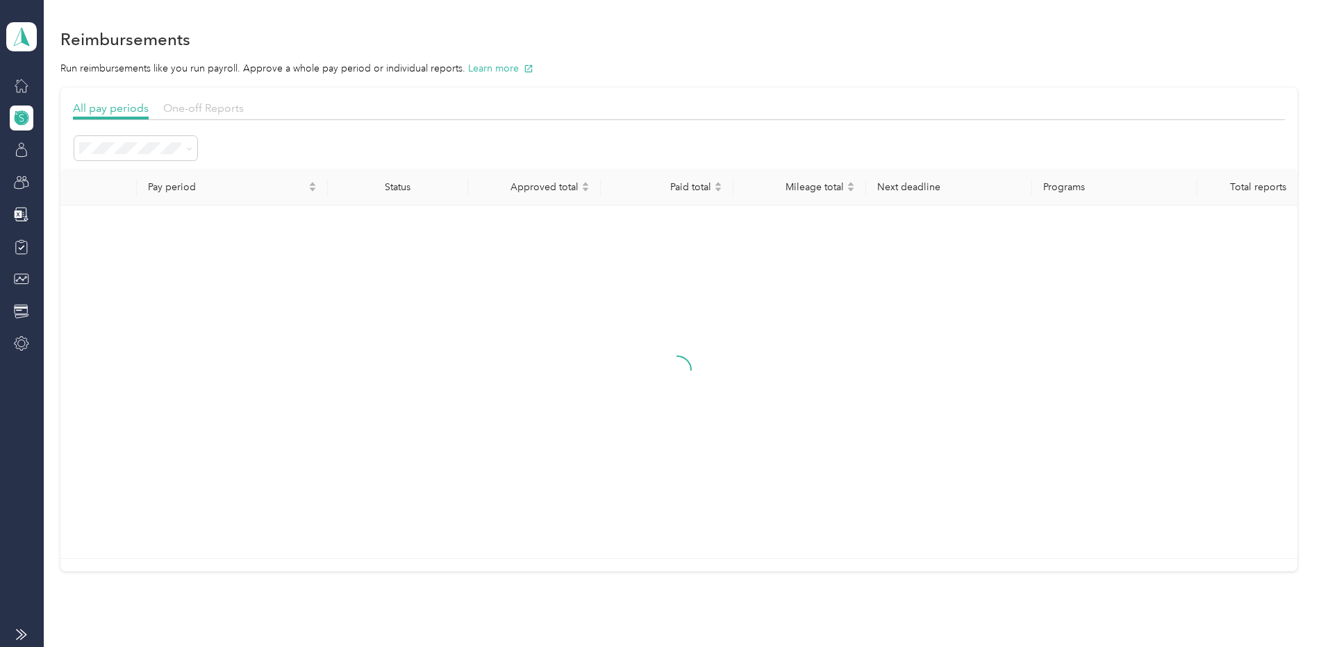
click at [213, 106] on span "One-off Reports" at bounding box center [203, 107] width 81 height 13
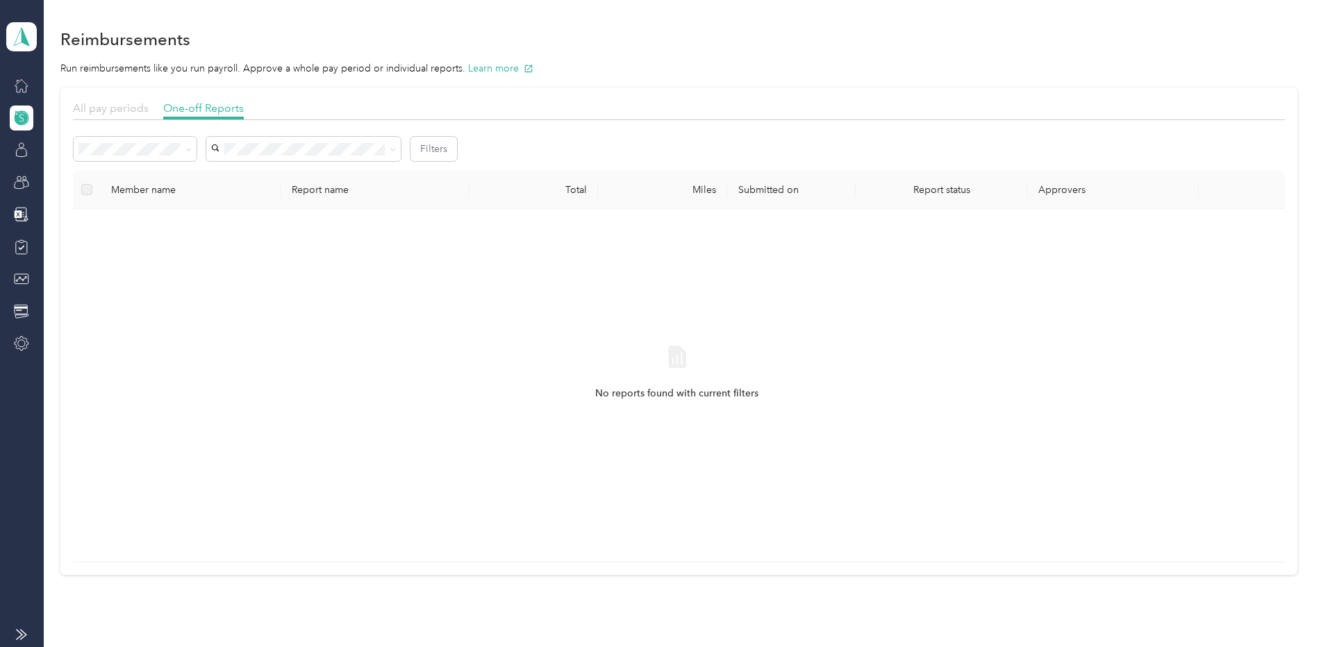
click at [115, 104] on span "All pay periods" at bounding box center [111, 107] width 76 height 13
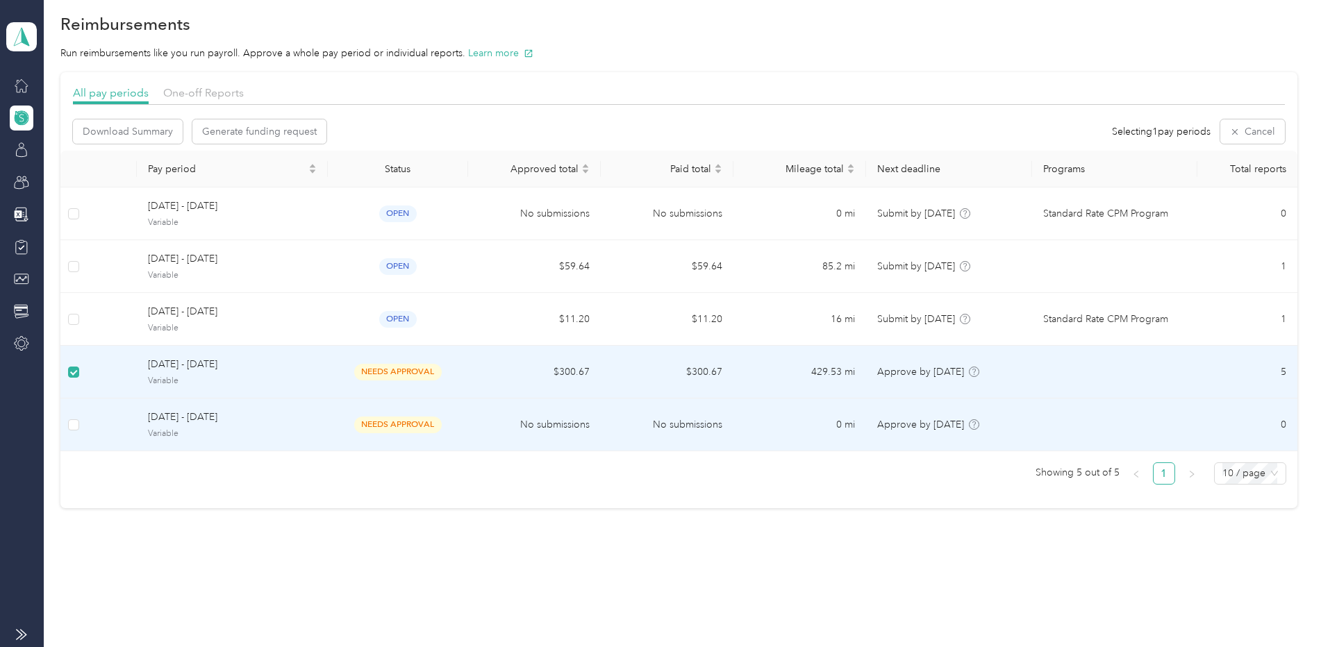
scroll to position [19, 0]
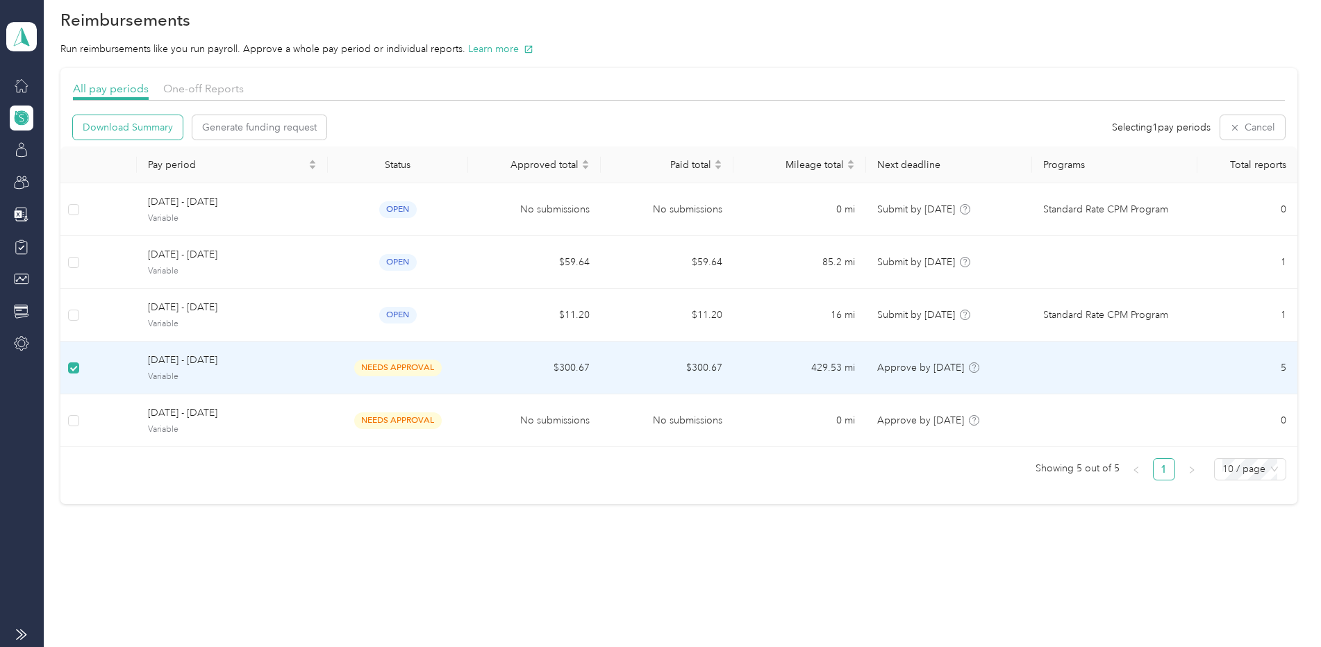
click at [162, 133] on span "Download Summary" at bounding box center [128, 127] width 90 height 15
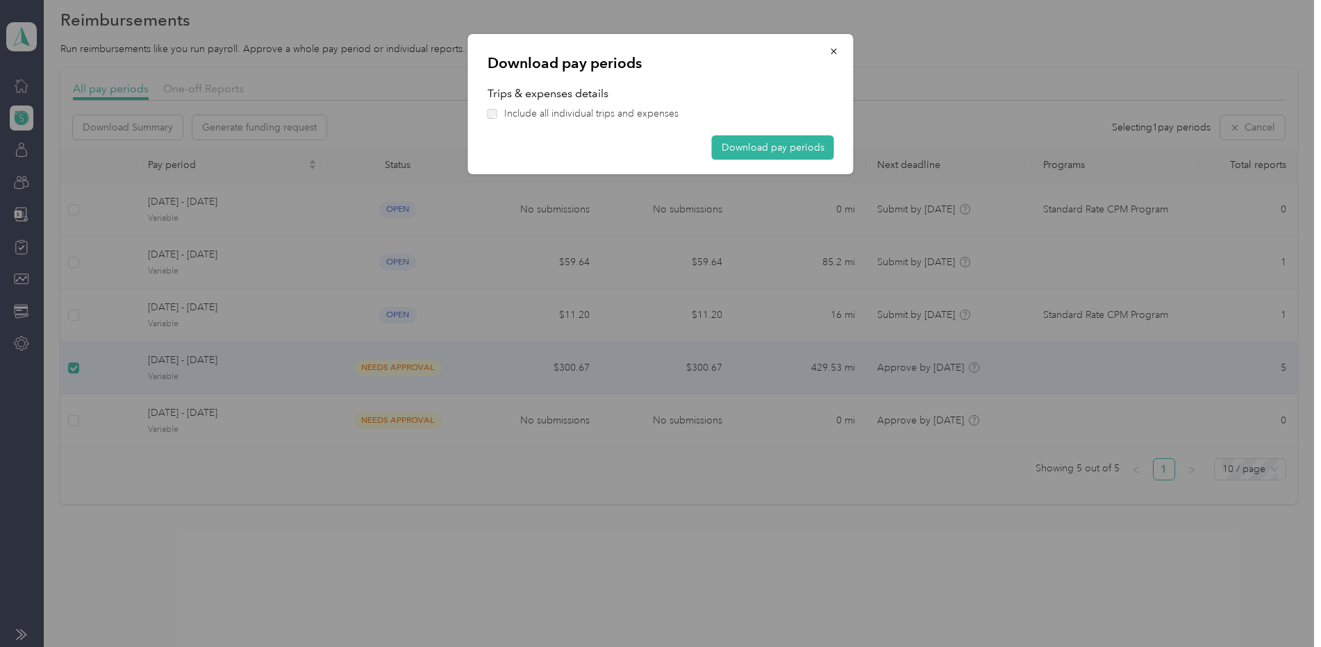
click at [579, 106] on div "Trips & expenses details Include all individual trips and expenses" at bounding box center [661, 103] width 347 height 36
click at [836, 51] on icon "button" at bounding box center [835, 52] width 10 height 10
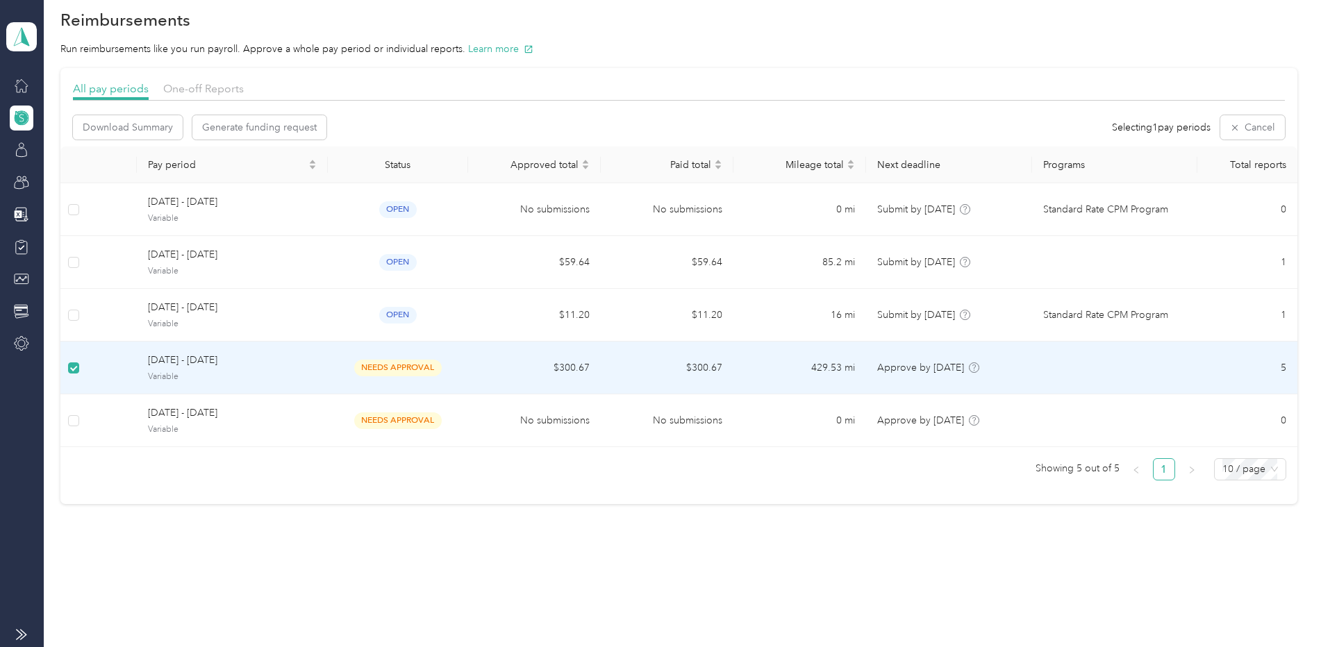
click at [316, 375] on td "[DATE] - [DATE] Variable" at bounding box center [232, 368] width 190 height 53
click at [193, 365] on span "[DATE] - [DATE]" at bounding box center [232, 360] width 168 height 15
click at [256, 366] on span "[DATE] - [DATE]" at bounding box center [232, 363] width 168 height 15
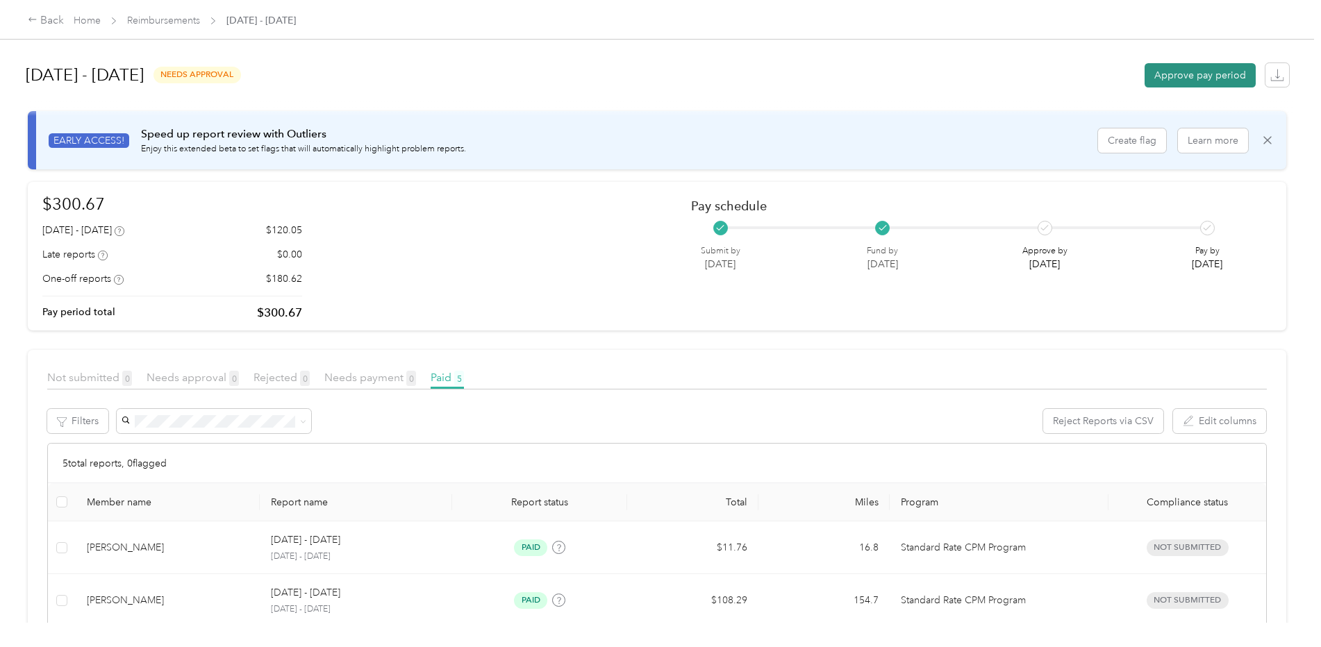
click at [1162, 69] on button "Approve pay period" at bounding box center [1200, 75] width 111 height 24
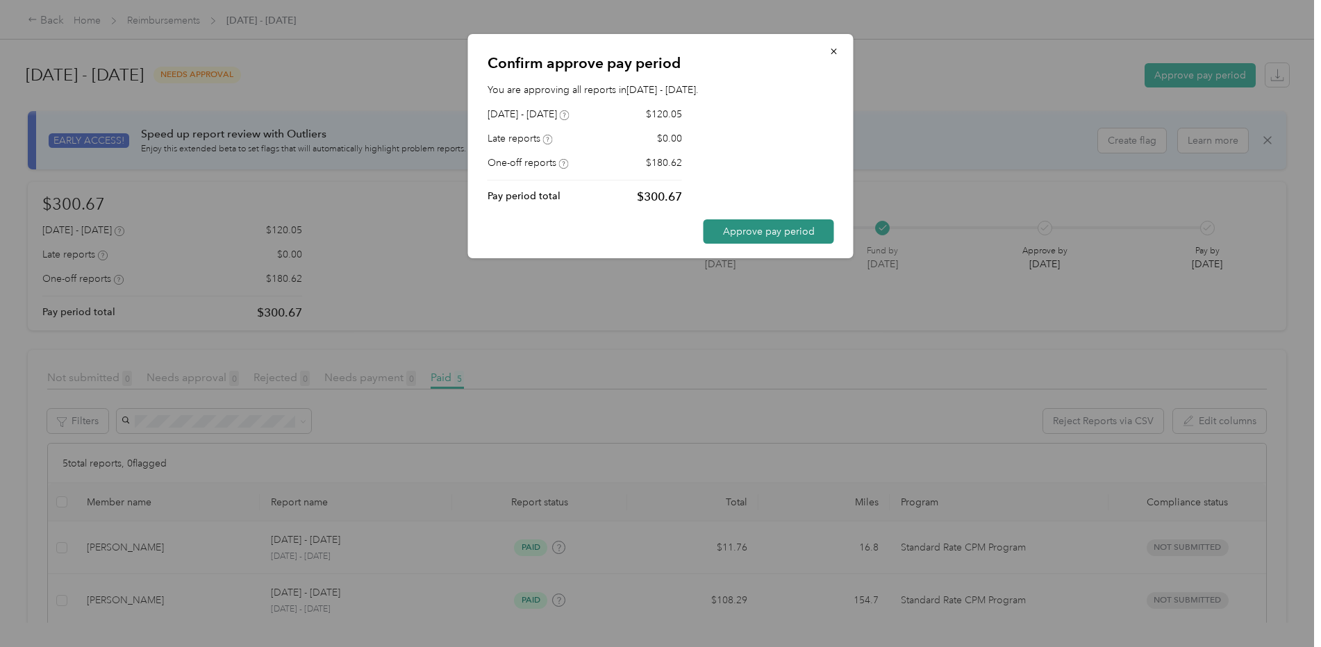
click at [767, 231] on button "Approve pay period" at bounding box center [769, 232] width 131 height 24
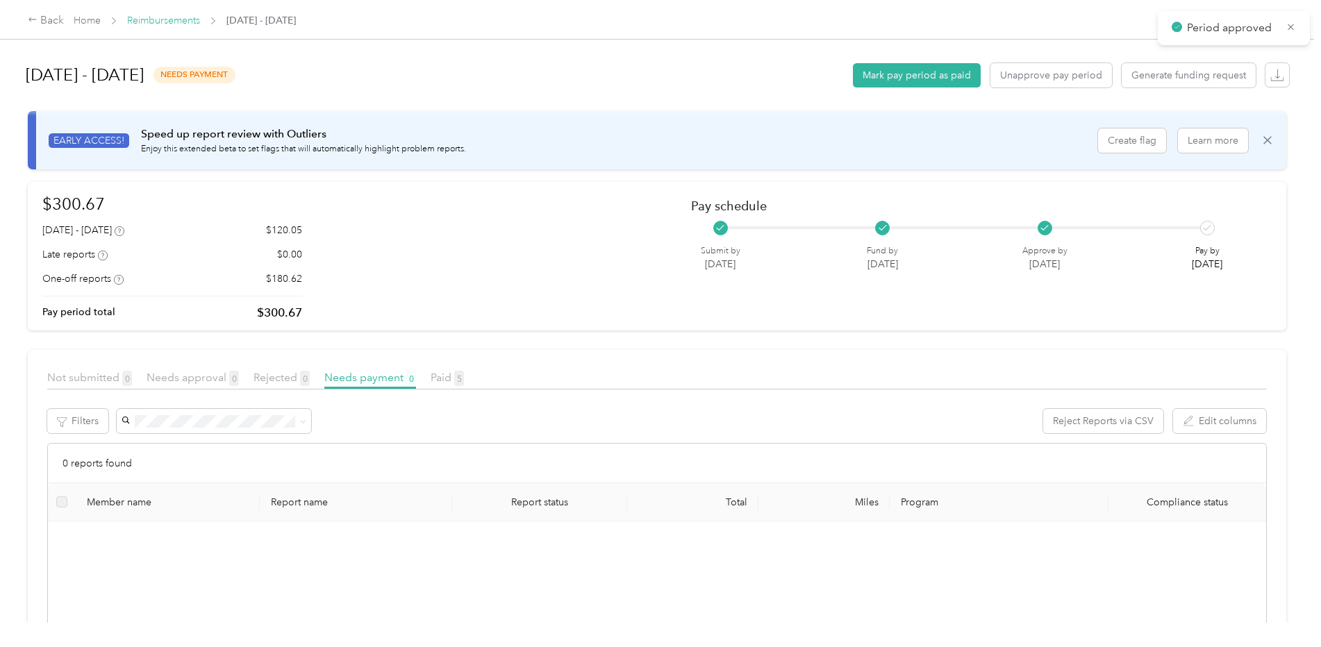
click at [182, 23] on link "Reimbursements" at bounding box center [163, 21] width 73 height 12
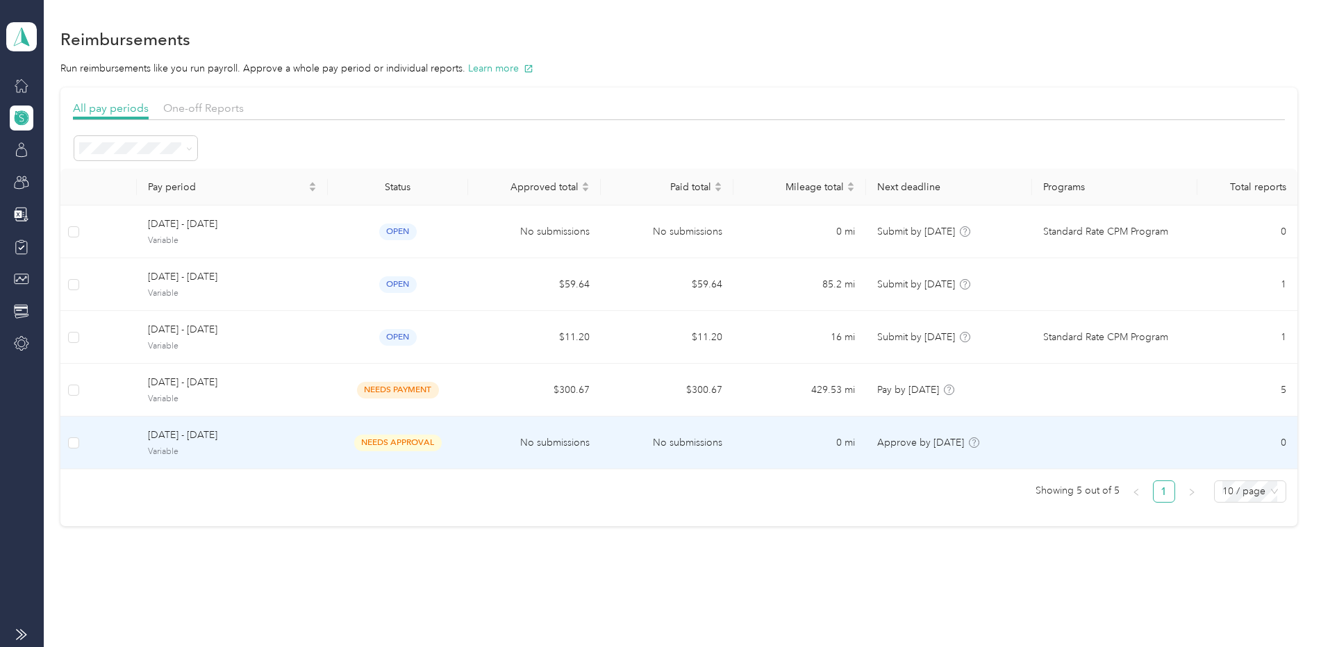
click at [357, 449] on span "needs approval" at bounding box center [398, 443] width 88 height 16
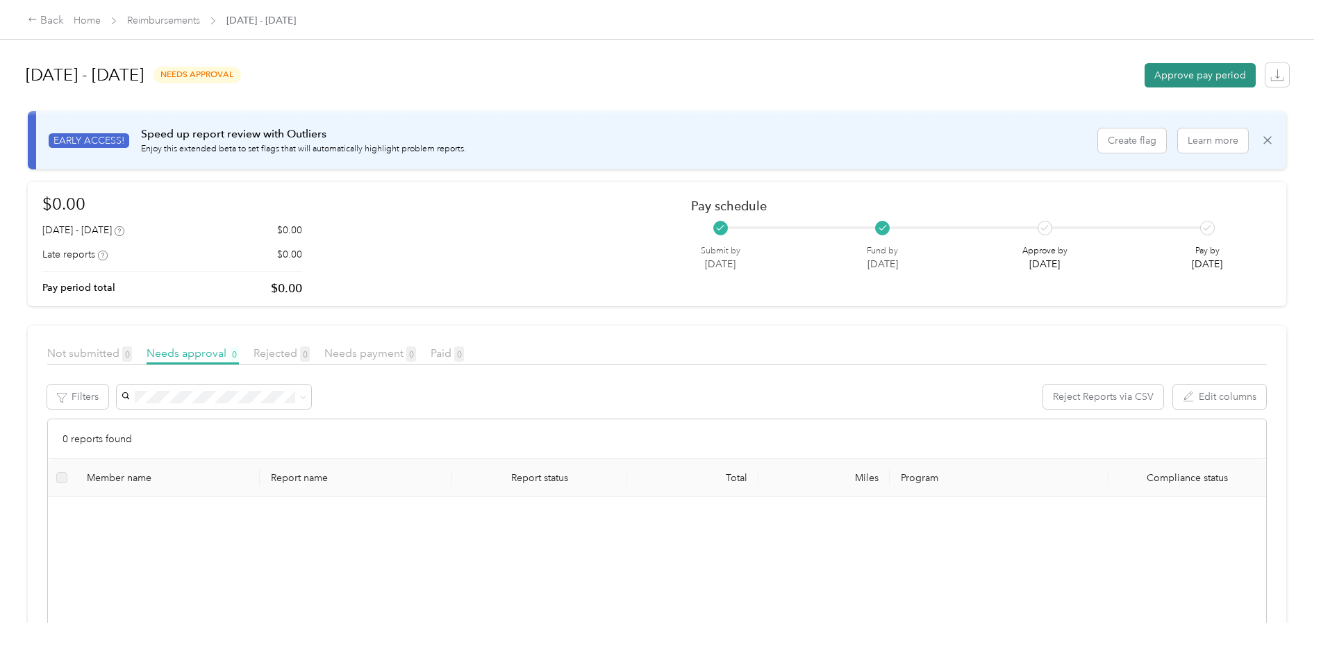
click at [1183, 74] on button "Approve pay period" at bounding box center [1200, 75] width 111 height 24
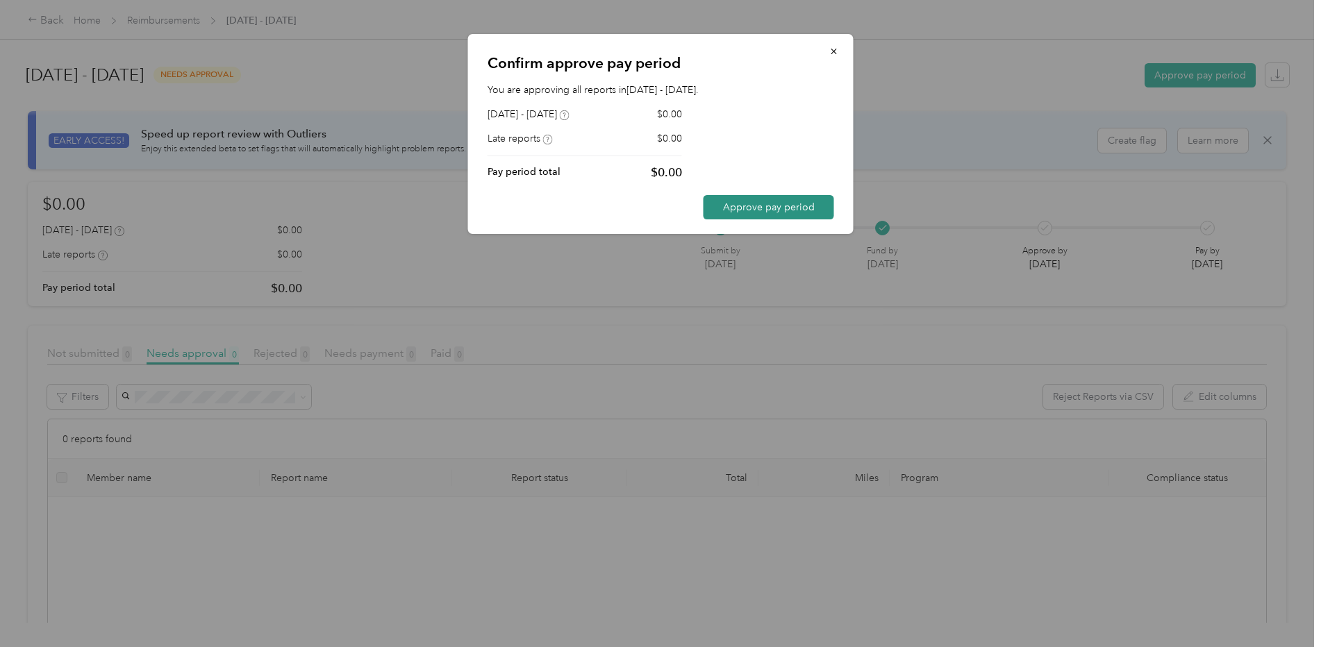
click at [734, 215] on button "Approve pay period" at bounding box center [769, 207] width 131 height 24
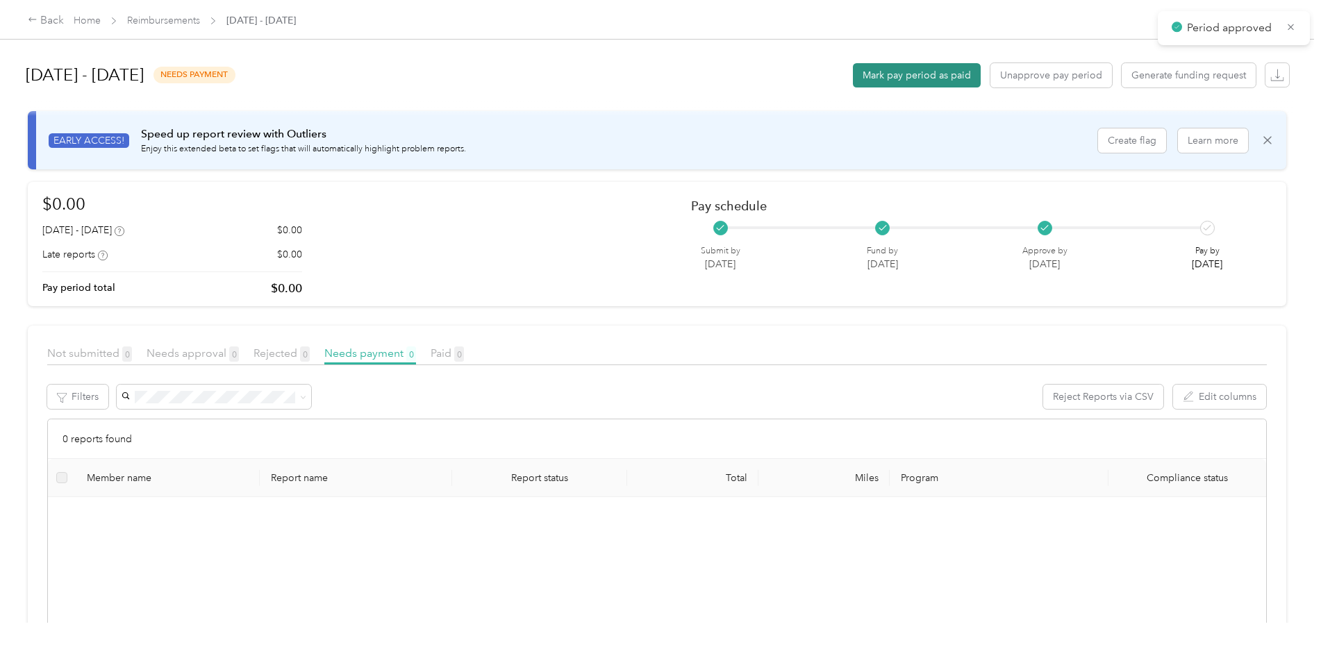
click at [939, 73] on button "Mark pay period as paid" at bounding box center [917, 75] width 128 height 24
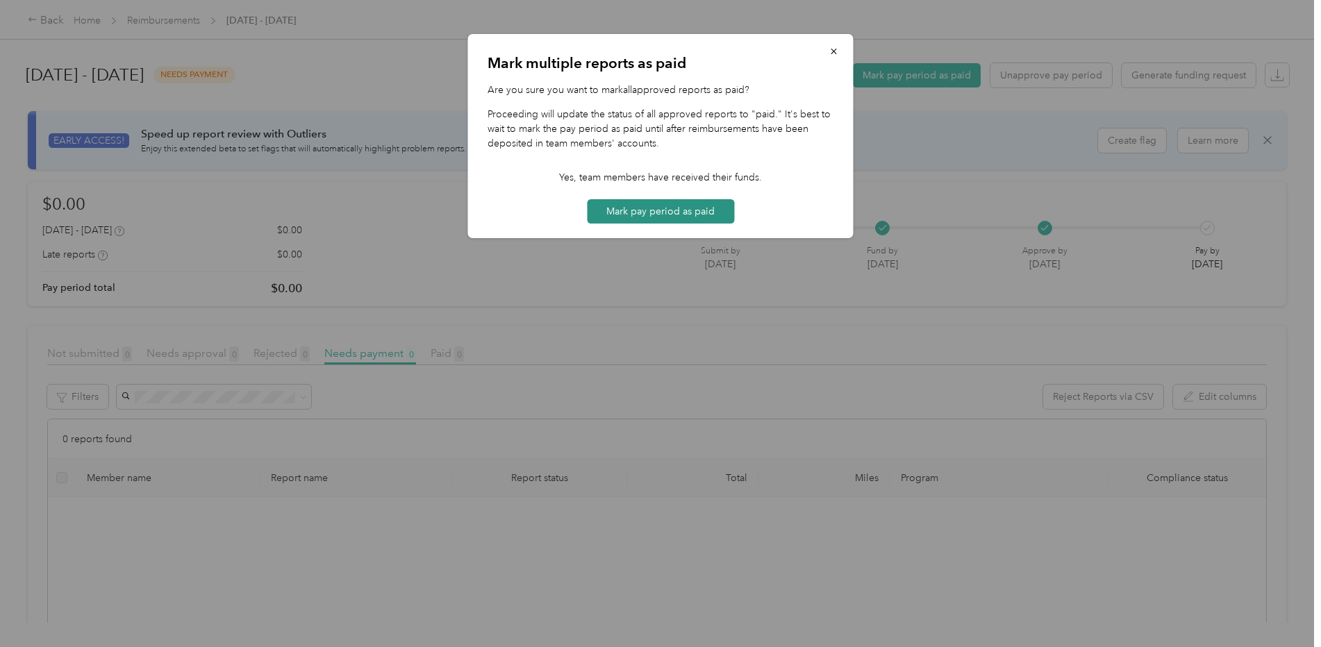
click at [672, 211] on button "Mark pay period as paid" at bounding box center [660, 211] width 147 height 24
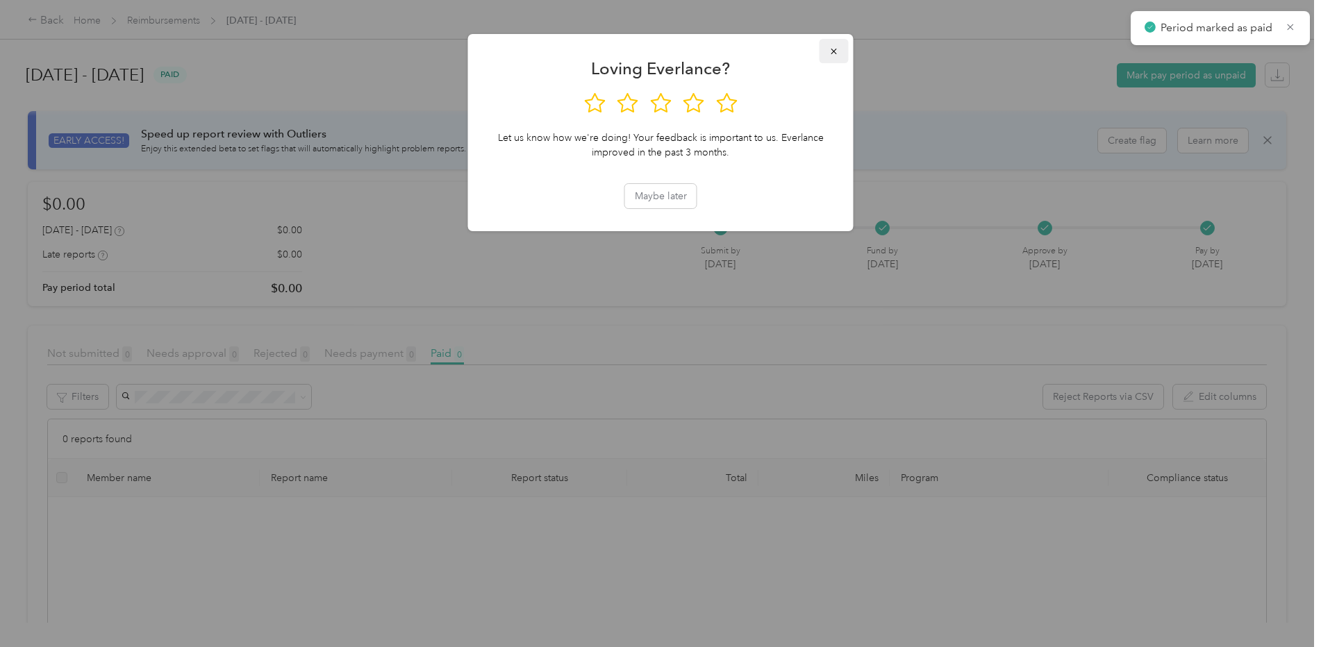
click at [839, 47] on button "button" at bounding box center [834, 51] width 29 height 24
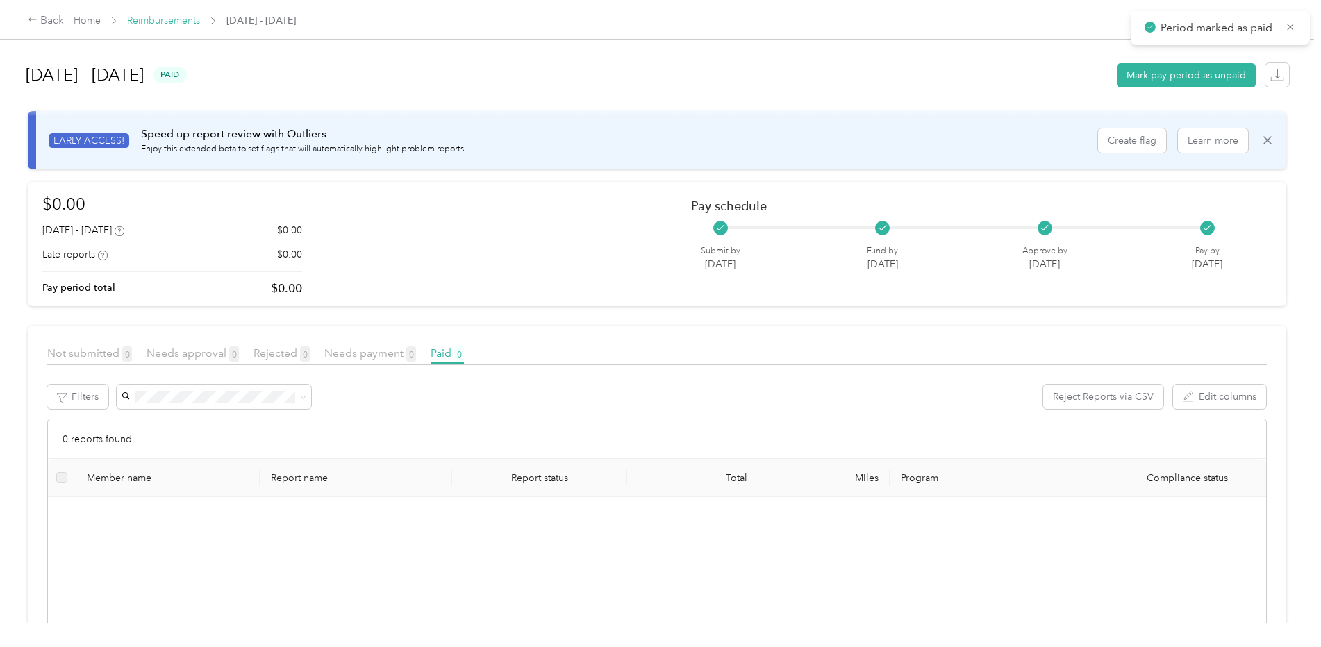
click at [185, 25] on link "Reimbursements" at bounding box center [163, 21] width 73 height 12
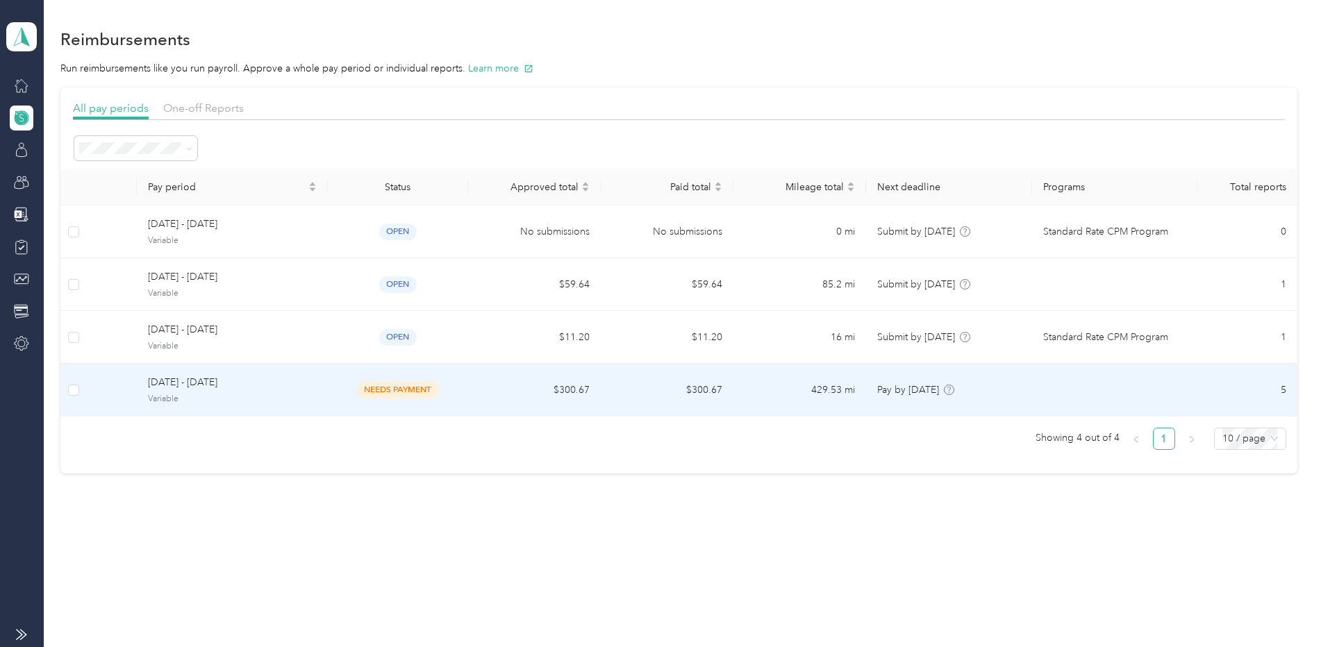
click at [568, 388] on td "$300.67" at bounding box center [534, 390] width 133 height 53
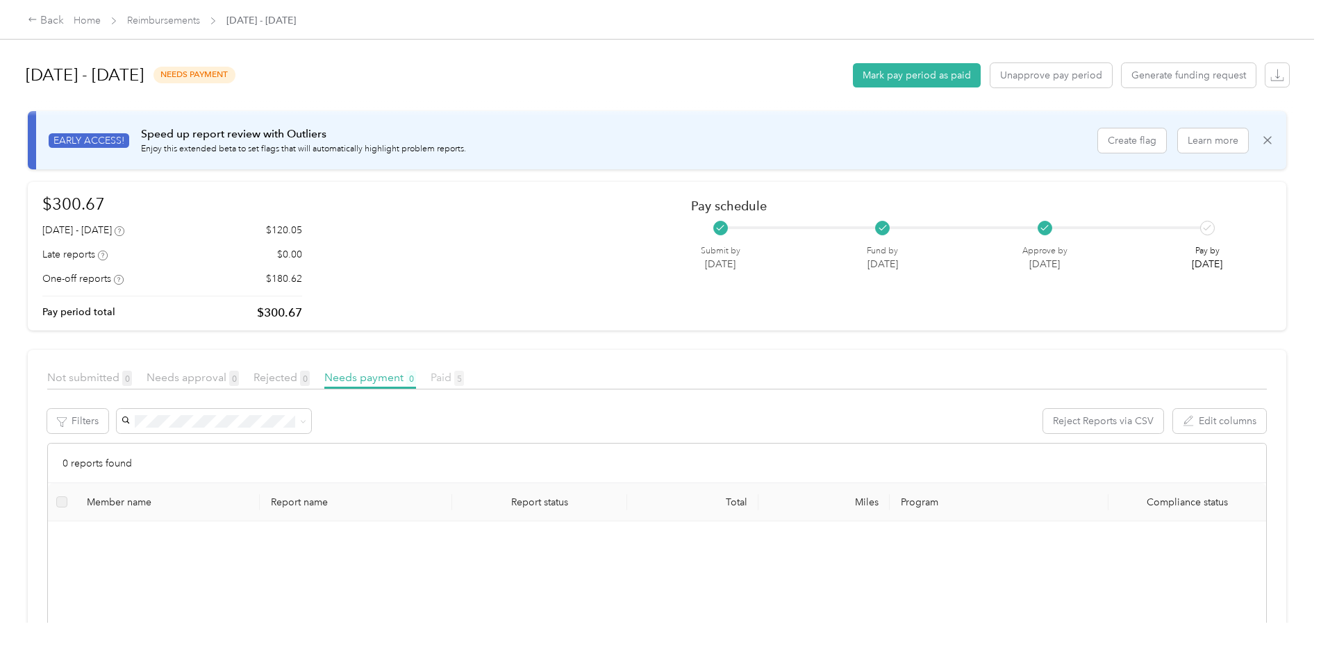
click at [438, 381] on span "Paid 5" at bounding box center [447, 377] width 33 height 13
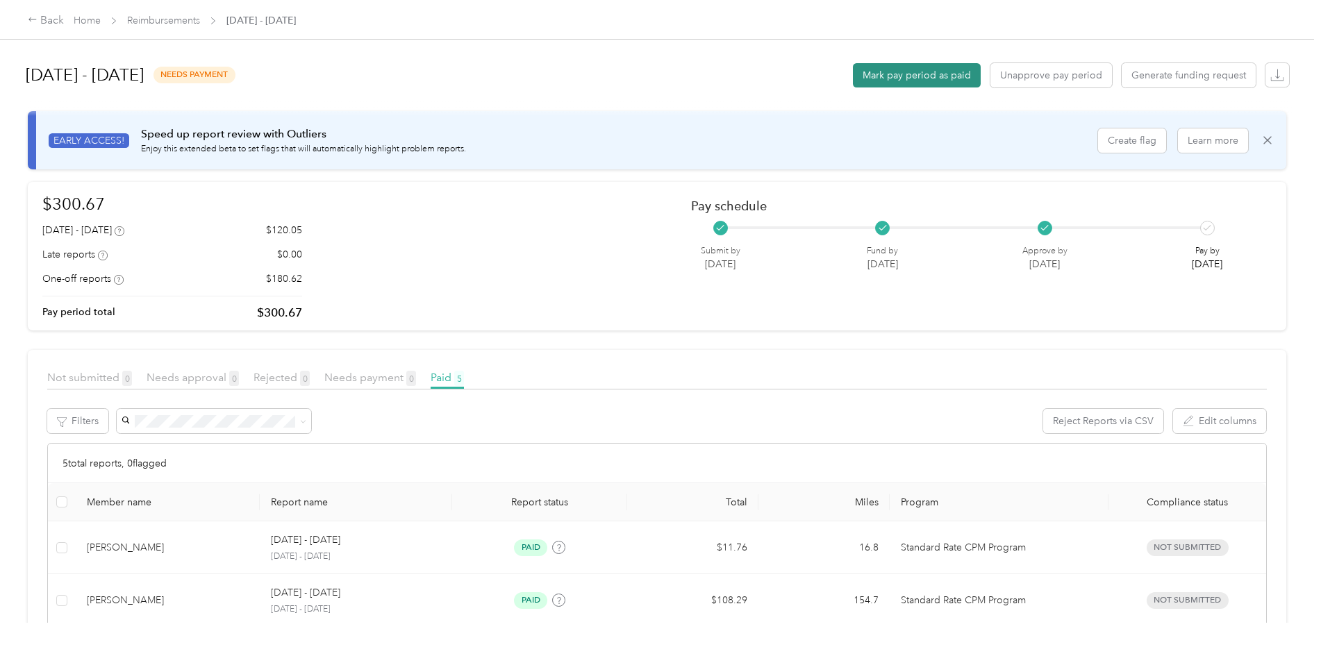
click at [896, 71] on button "Mark pay period as paid" at bounding box center [917, 75] width 128 height 24
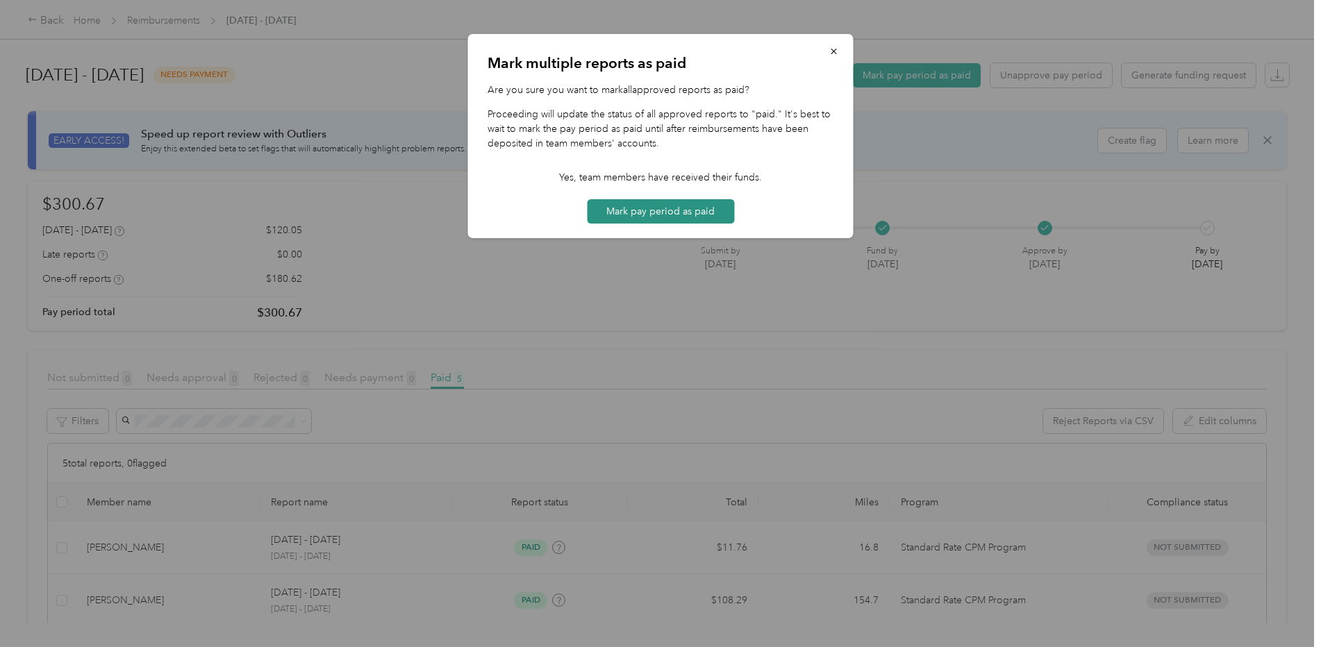
click at [658, 205] on button "Mark pay period as paid" at bounding box center [660, 211] width 147 height 24
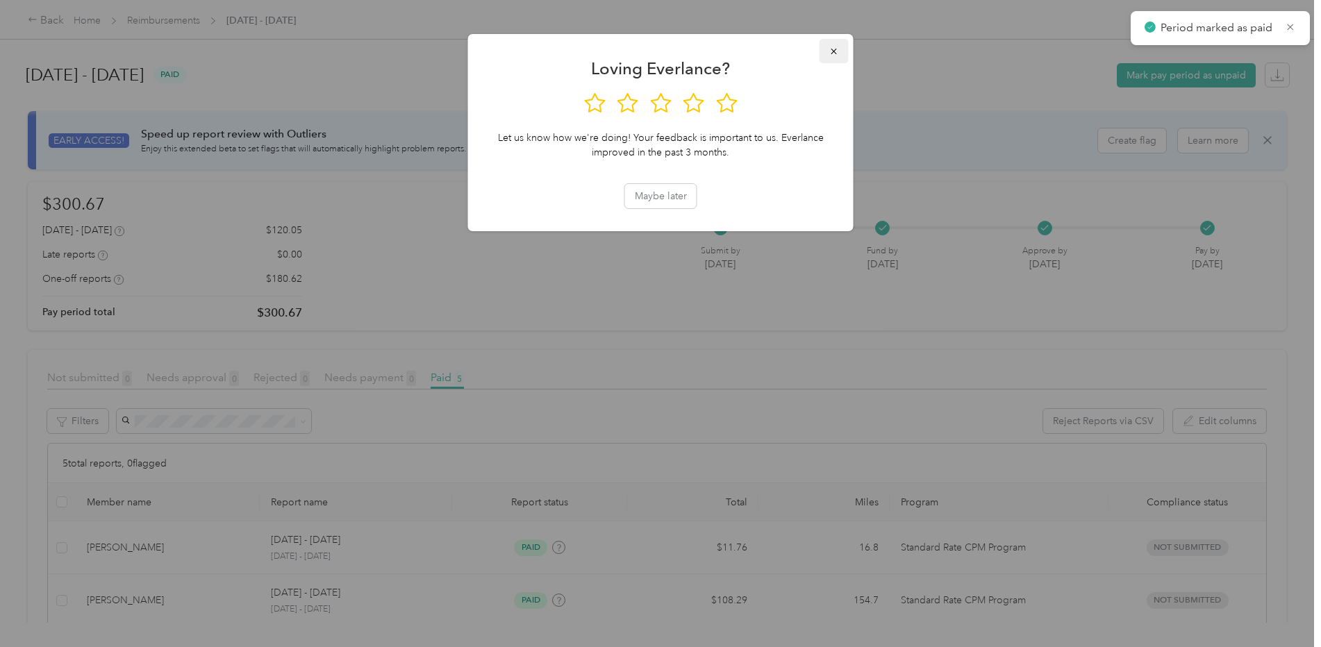
click at [836, 49] on icon "button" at bounding box center [834, 52] width 6 height 6
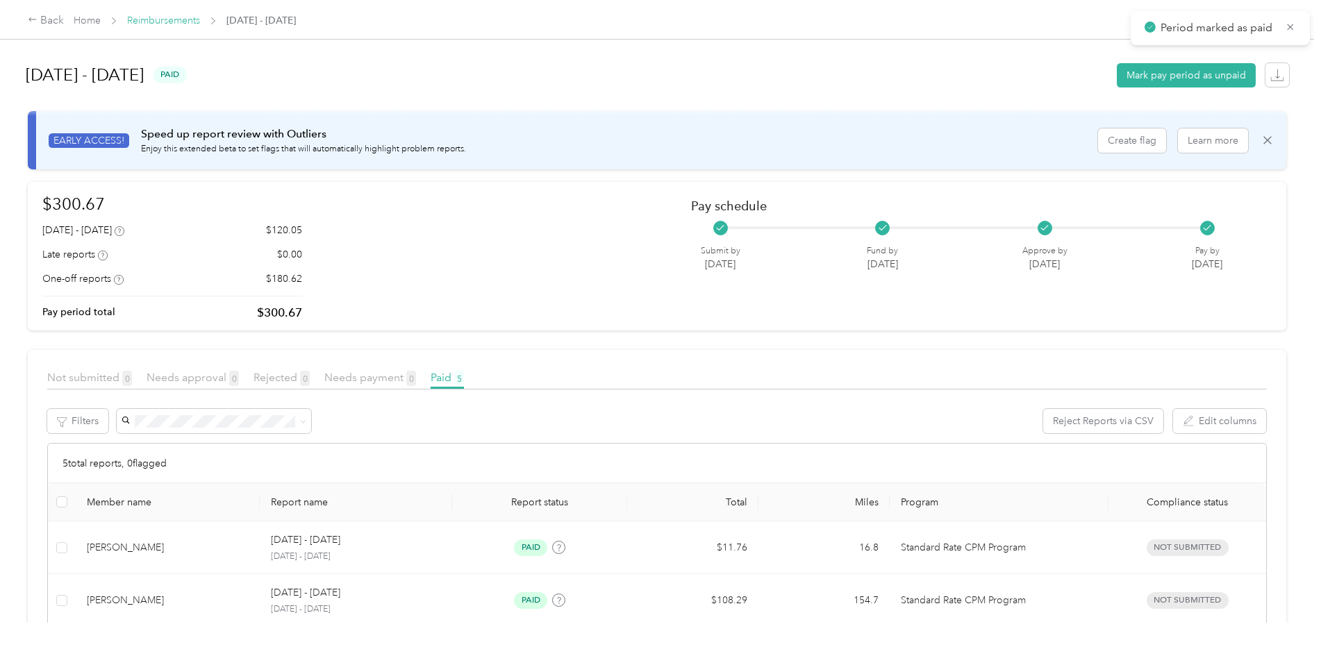
click at [170, 24] on link "Reimbursements" at bounding box center [163, 21] width 73 height 12
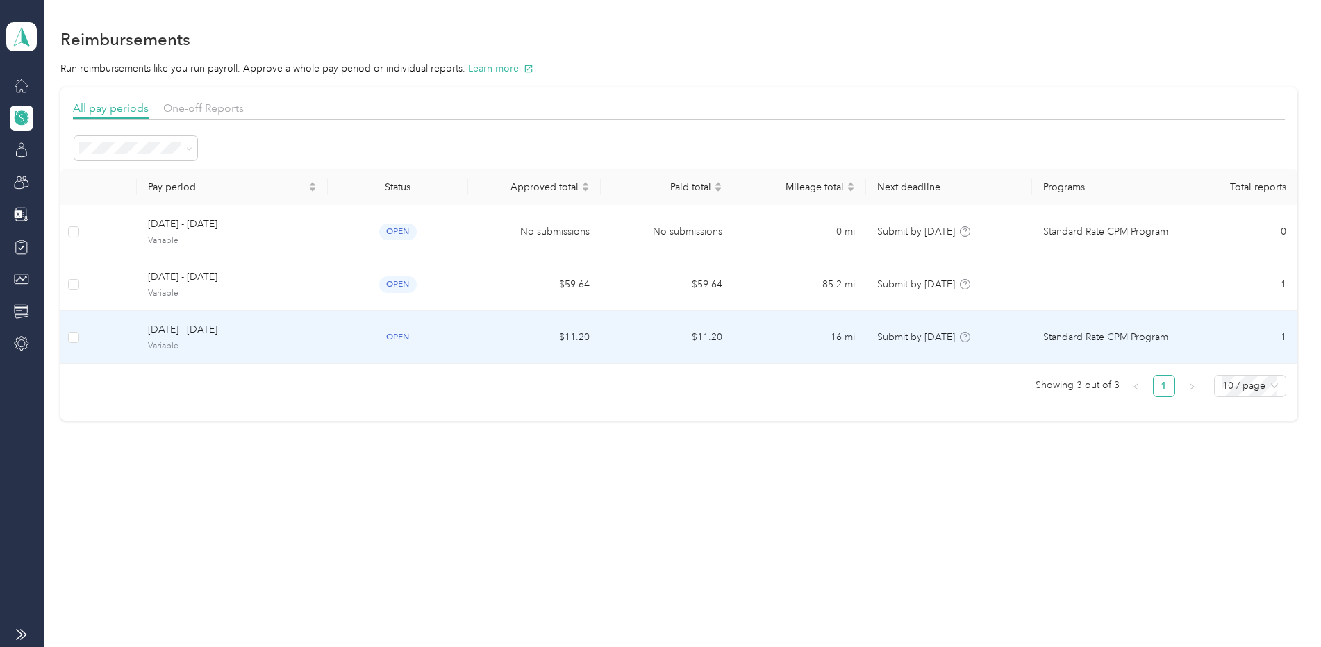
click at [254, 331] on span "[DATE] - [DATE]" at bounding box center [232, 329] width 168 height 15
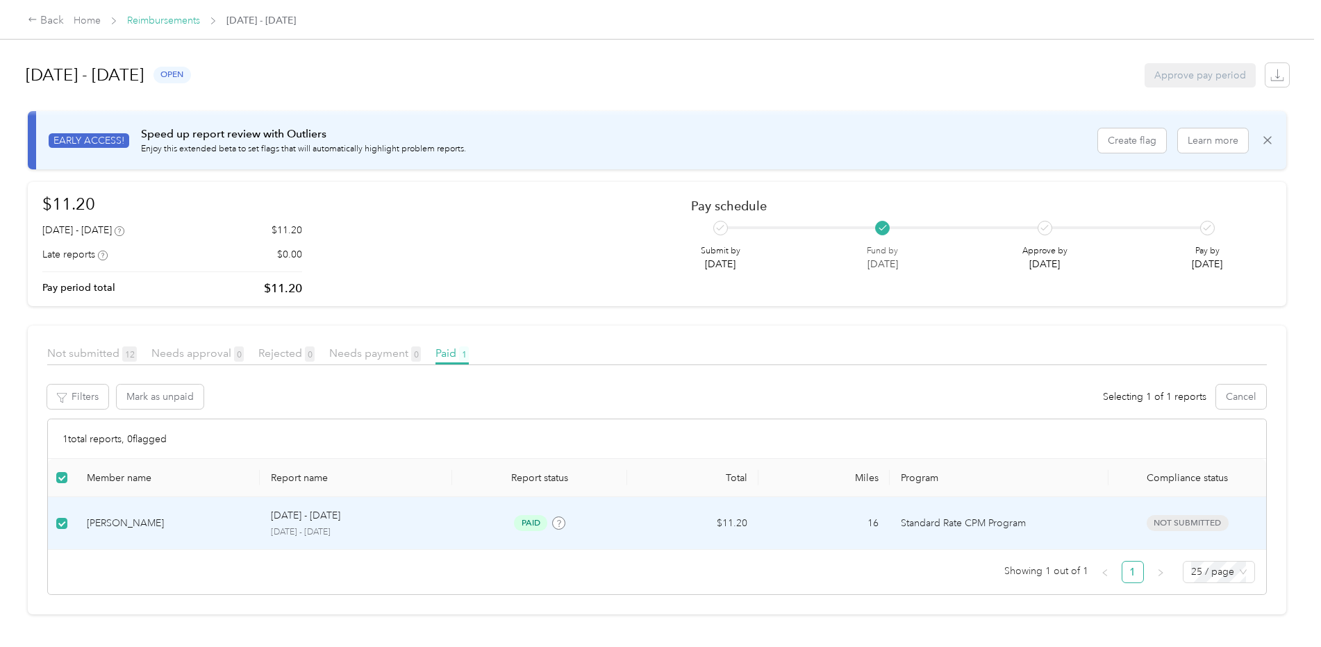
click at [183, 21] on link "Reimbursements" at bounding box center [163, 21] width 73 height 12
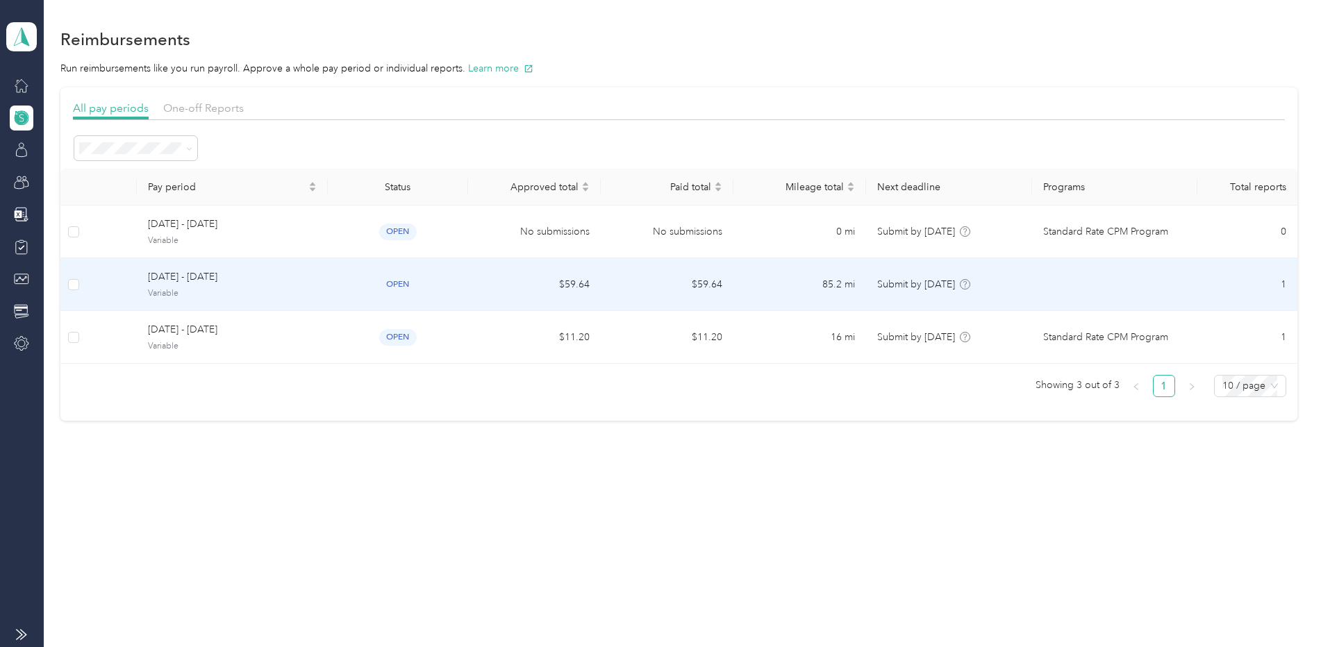
click at [615, 278] on td "$59.64" at bounding box center [667, 284] width 133 height 53
